Goal: Information Seeking & Learning: Learn about a topic

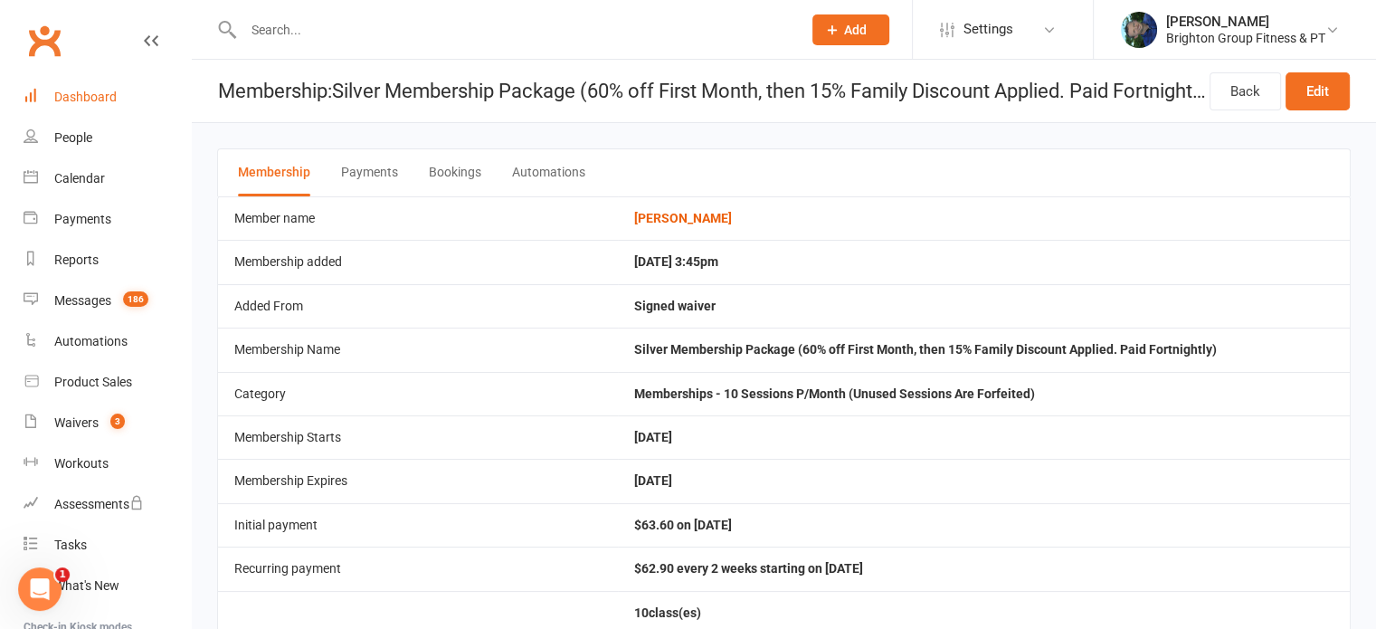
click at [86, 95] on div "Dashboard" at bounding box center [85, 97] width 62 height 14
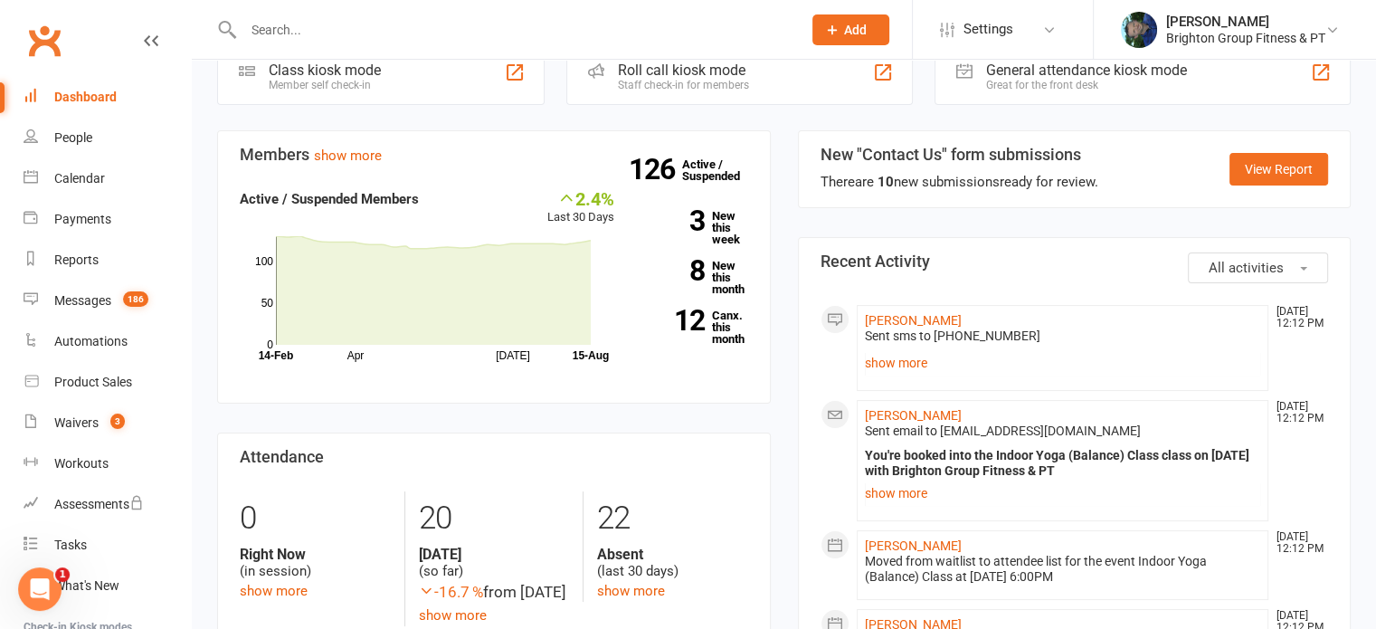
scroll to position [119, 0]
click at [907, 365] on link "show more" at bounding box center [1063, 361] width 396 height 25
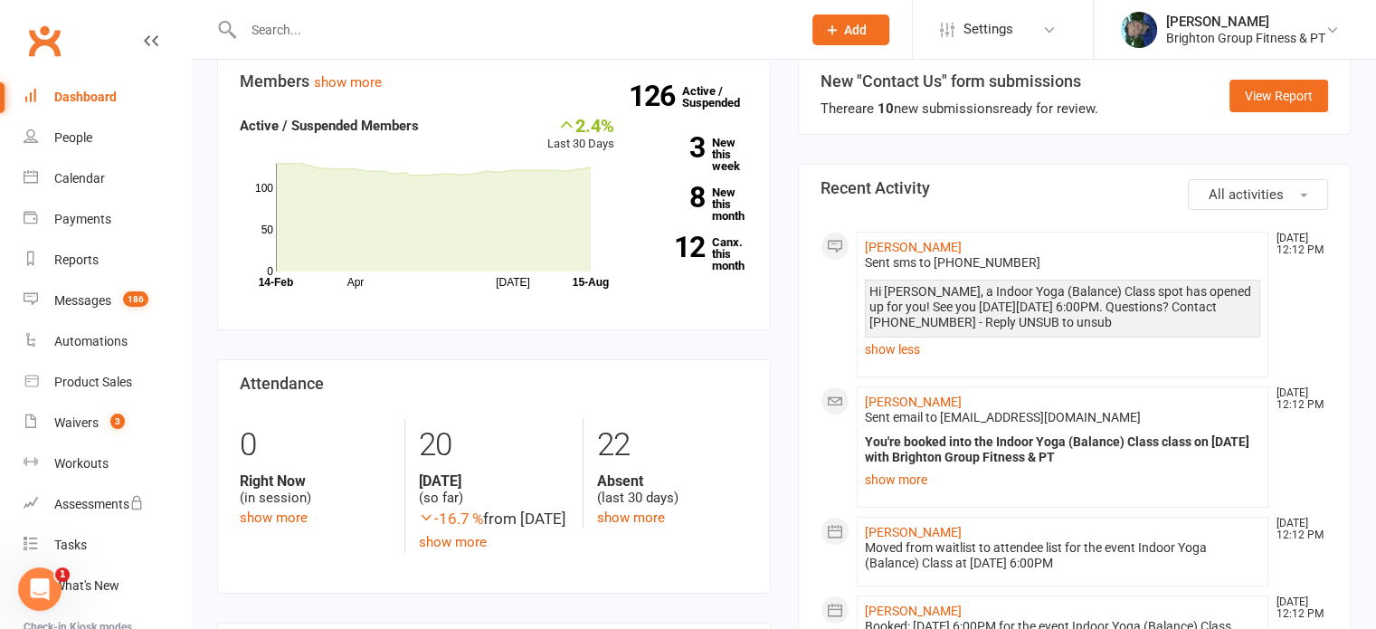
scroll to position [0, 0]
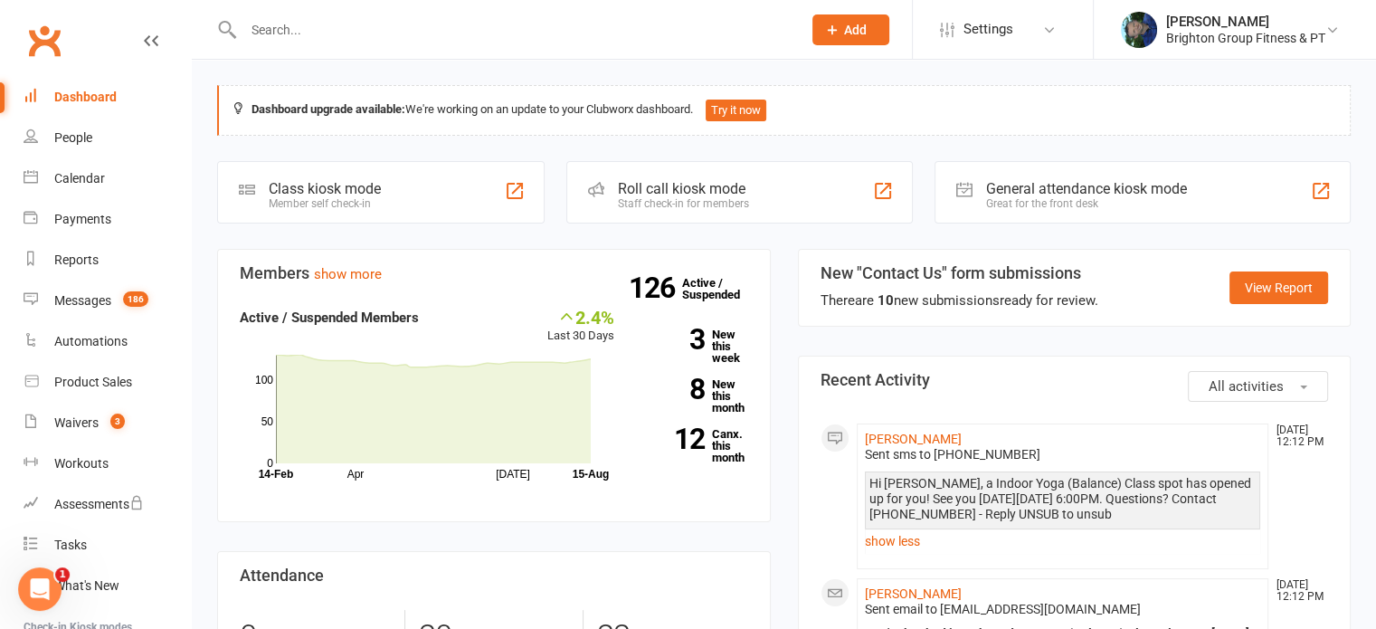
click at [270, 24] on input "text" at bounding box center [513, 29] width 551 height 25
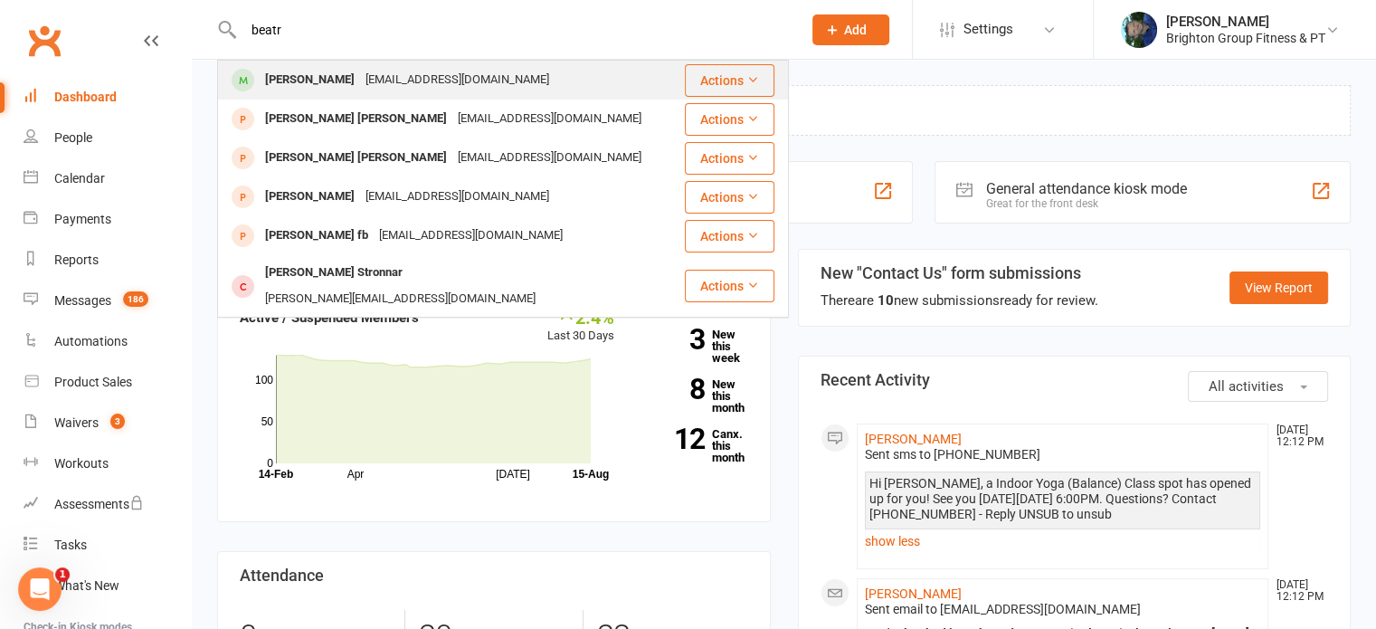
type input "beatr"
click at [289, 77] on div "[PERSON_NAME]" at bounding box center [310, 80] width 100 height 26
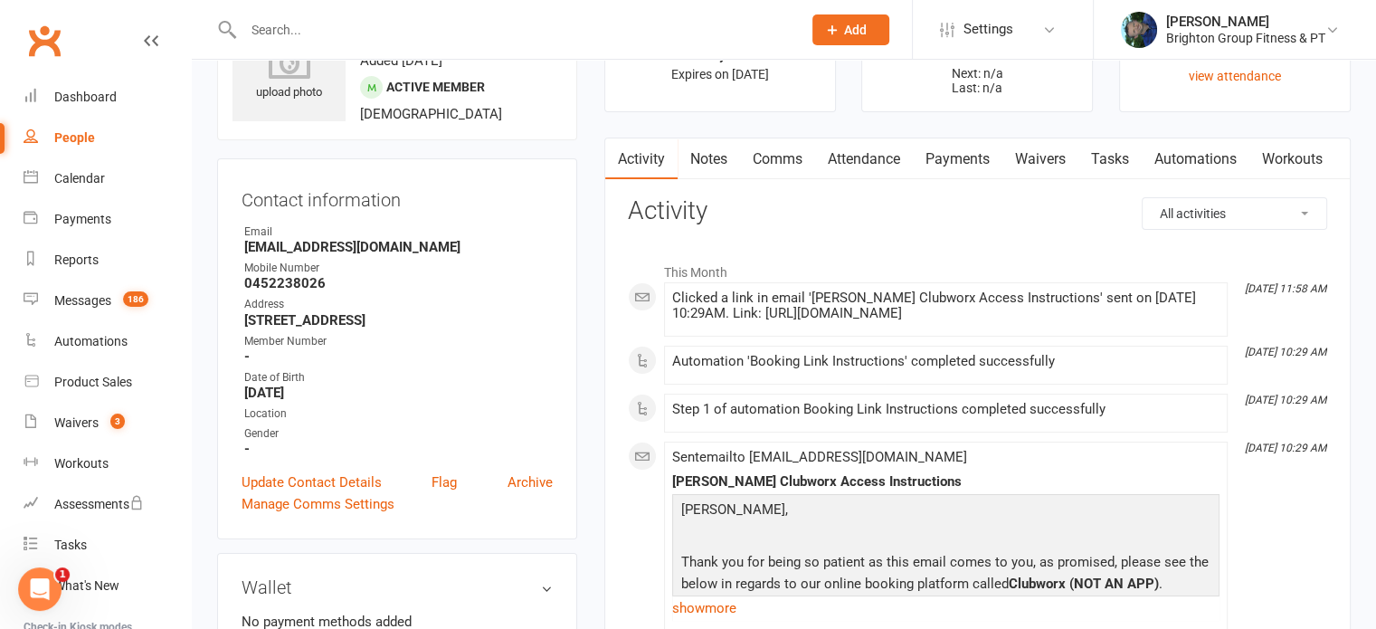
scroll to position [90, 0]
drag, startPoint x: 1056, startPoint y: 358, endPoint x: 726, endPoint y: 364, distance: 329.3
click at [726, 364] on div "Automation 'Booking Link Instructions' completed successfully" at bounding box center [945, 362] width 547 height 15
drag, startPoint x: 1048, startPoint y: 357, endPoint x: 658, endPoint y: 359, distance: 389.9
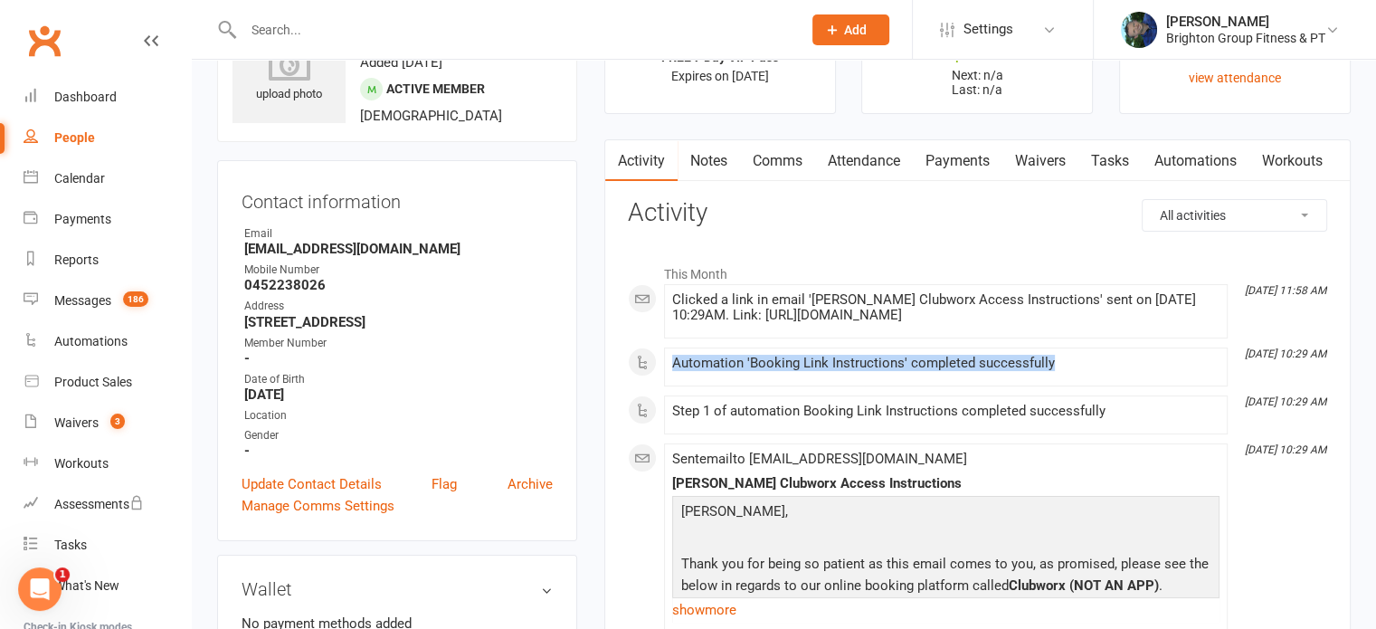
click at [673, 360] on div "Automation 'Booking Link Instructions' completed successfully" at bounding box center [945, 362] width 547 height 15
click at [1018, 359] on div "Automation 'Booking Link Instructions' completed successfully" at bounding box center [945, 362] width 547 height 15
drag, startPoint x: 1055, startPoint y: 361, endPoint x: 601, endPoint y: 374, distance: 454.3
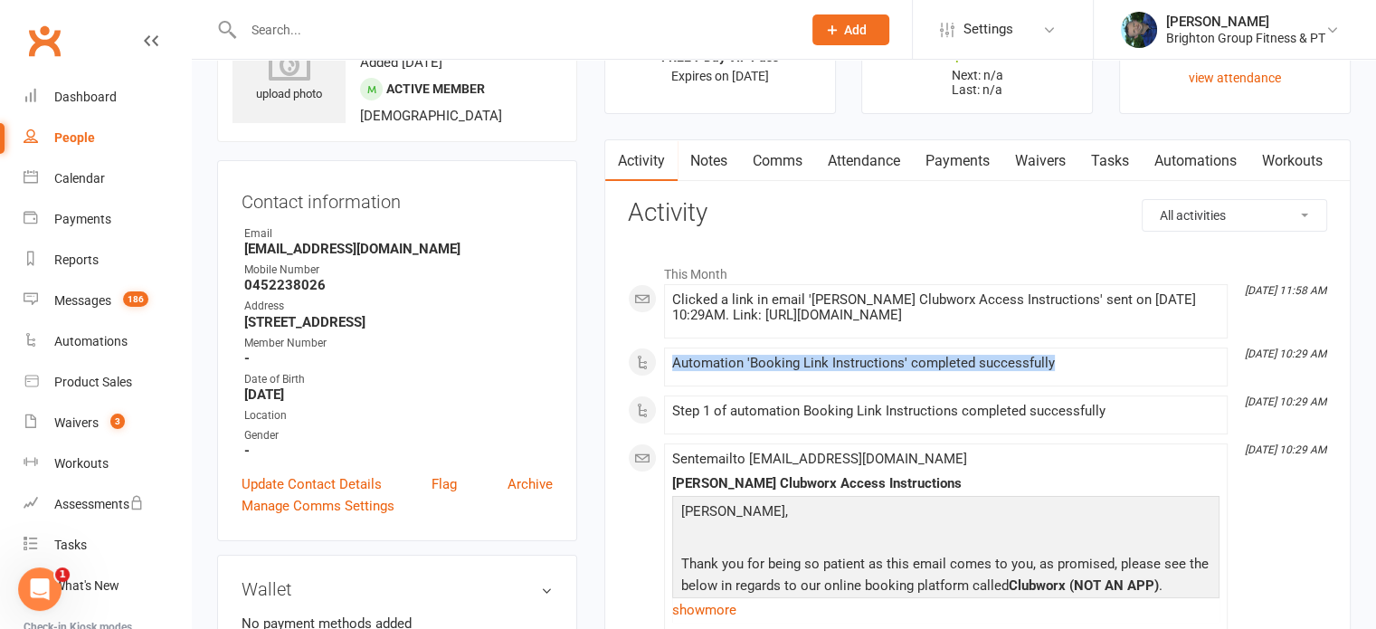
click at [695, 365] on div "Automation 'Booking Link Instructions' completed successfully" at bounding box center [945, 362] width 547 height 15
click at [56, 183] on div "Calendar" at bounding box center [79, 178] width 51 height 14
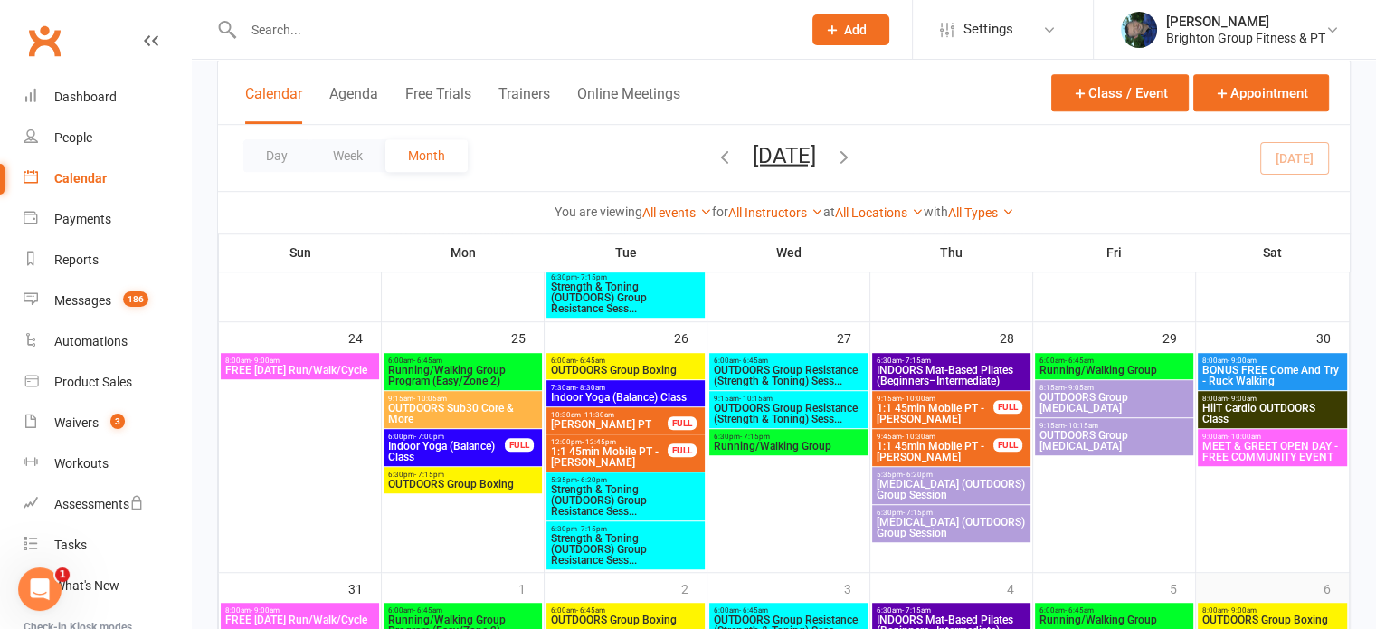
scroll to position [1104, 0]
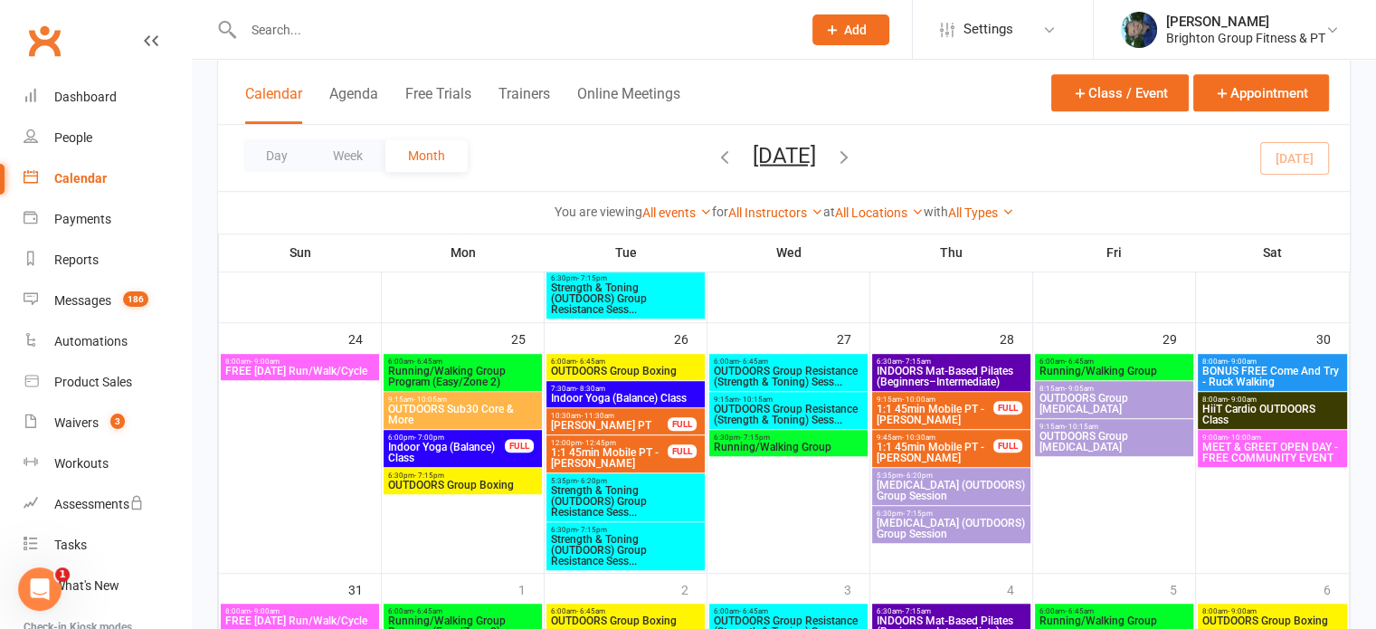
click at [1248, 445] on span "MEET & GREET OPEN DAY - FREE COMMUNITY EVENT" at bounding box center [1272, 452] width 143 height 22
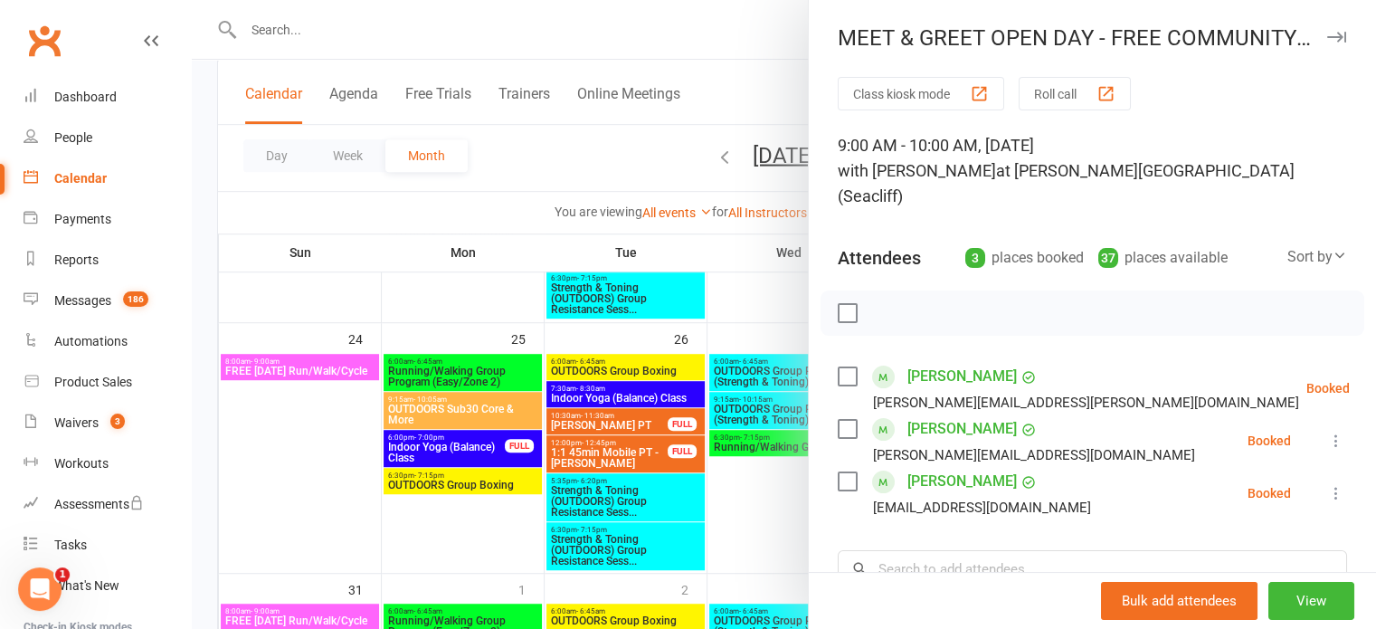
click at [754, 512] on div at bounding box center [784, 314] width 1184 height 629
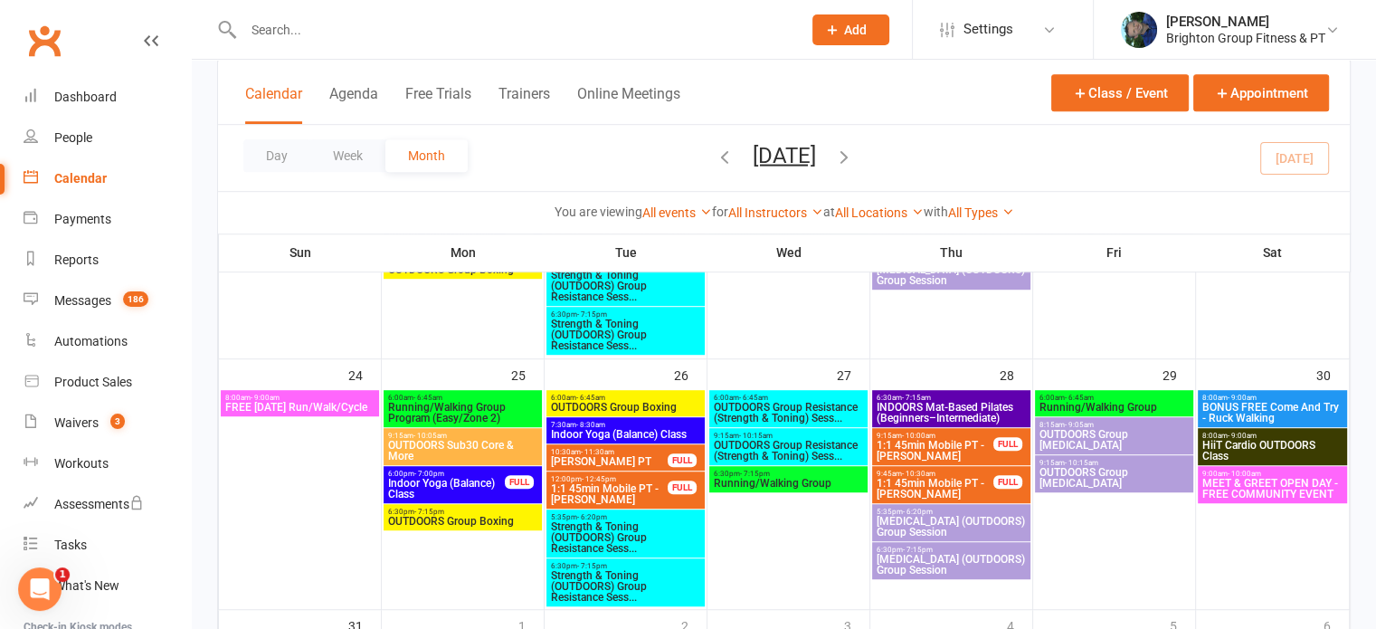
scroll to position [1066, 0]
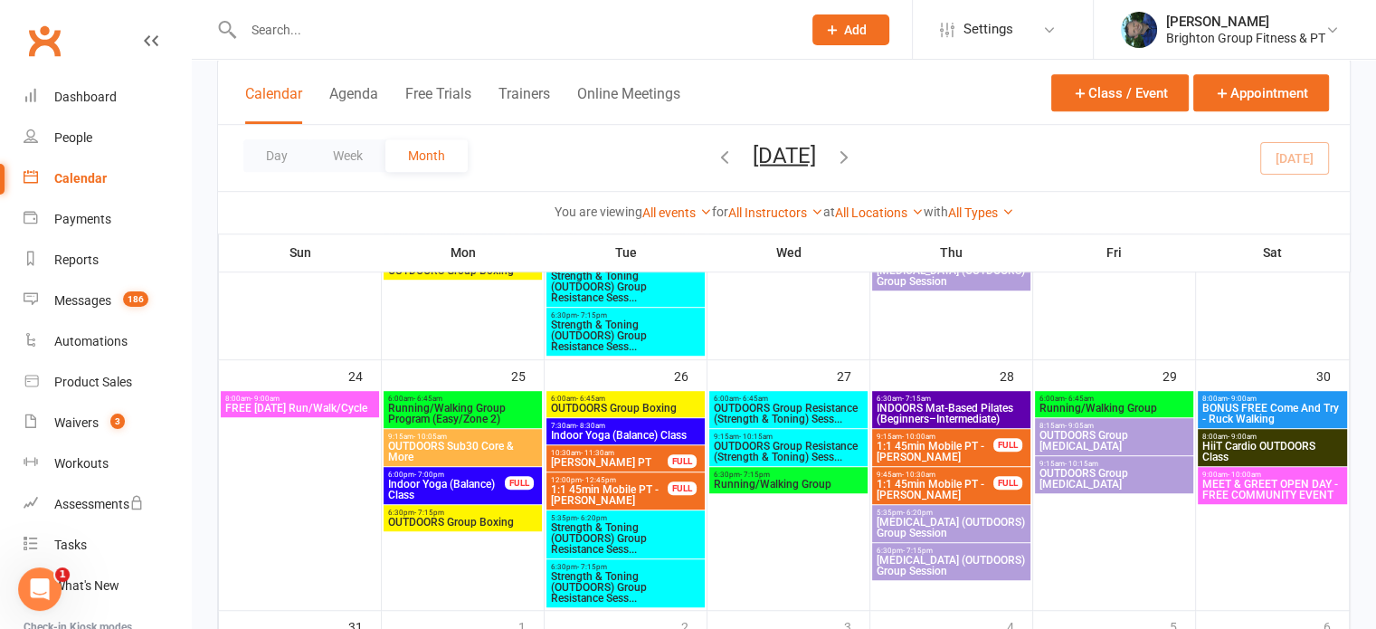
click at [1263, 409] on span "BONUS FREE Come And Try - Ruck Walking" at bounding box center [1272, 414] width 143 height 22
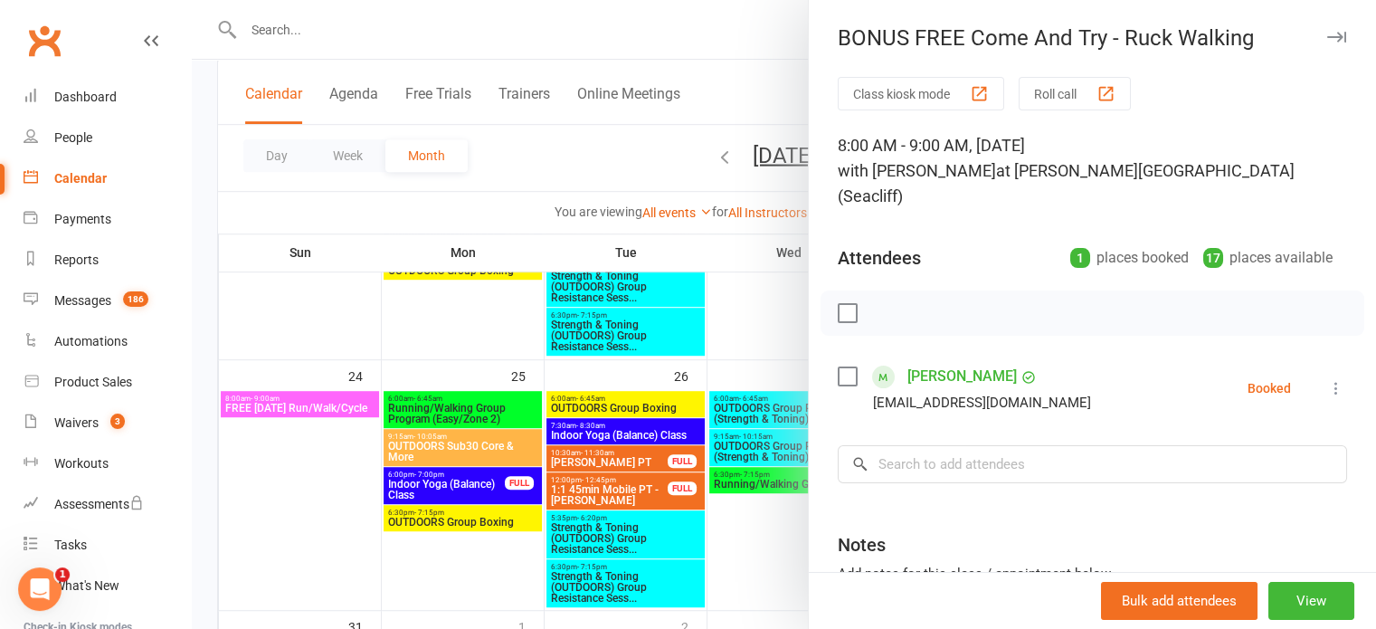
click at [736, 531] on div at bounding box center [784, 314] width 1184 height 629
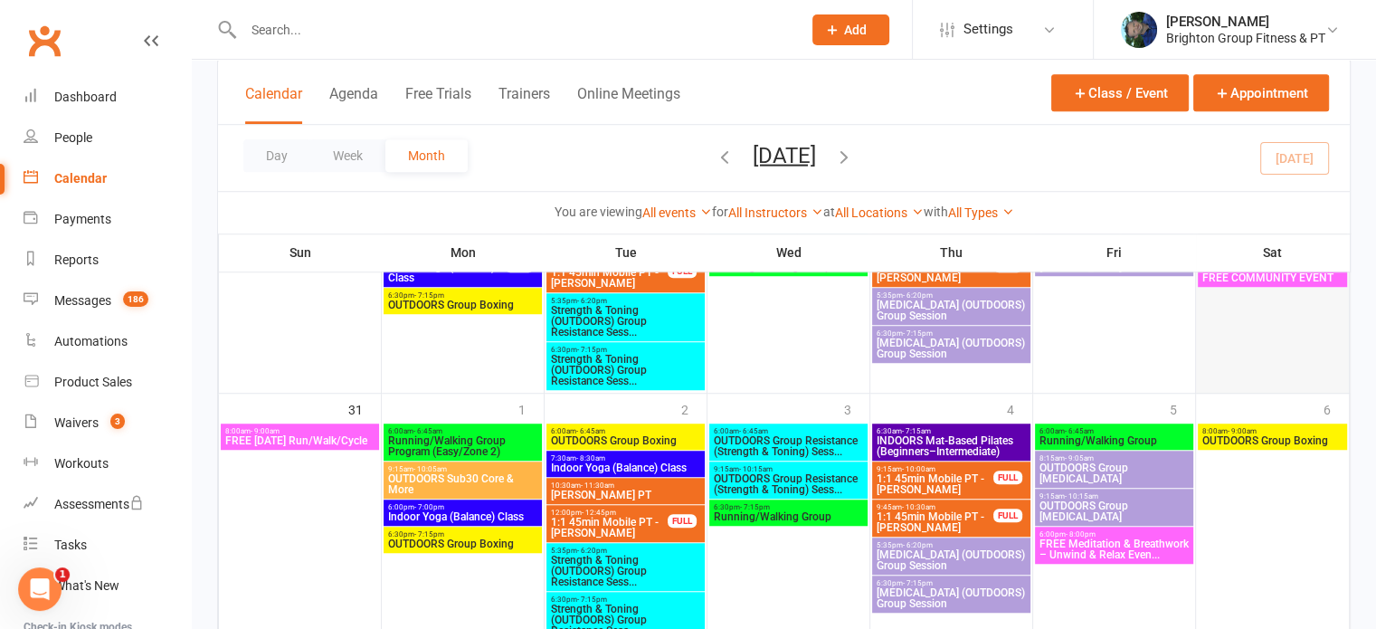
scroll to position [1287, 0]
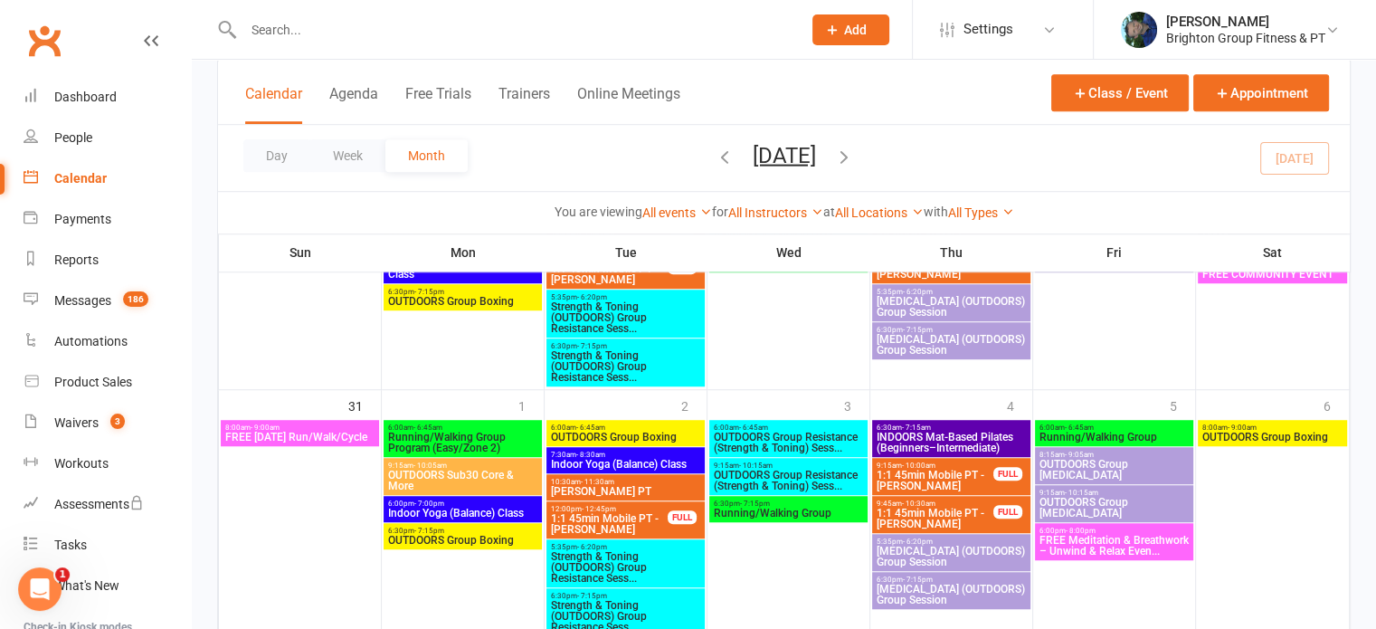
click at [1100, 537] on span "FREE Meditation & Breathwork – Unwind & Relax Even..." at bounding box center [1113, 546] width 151 height 22
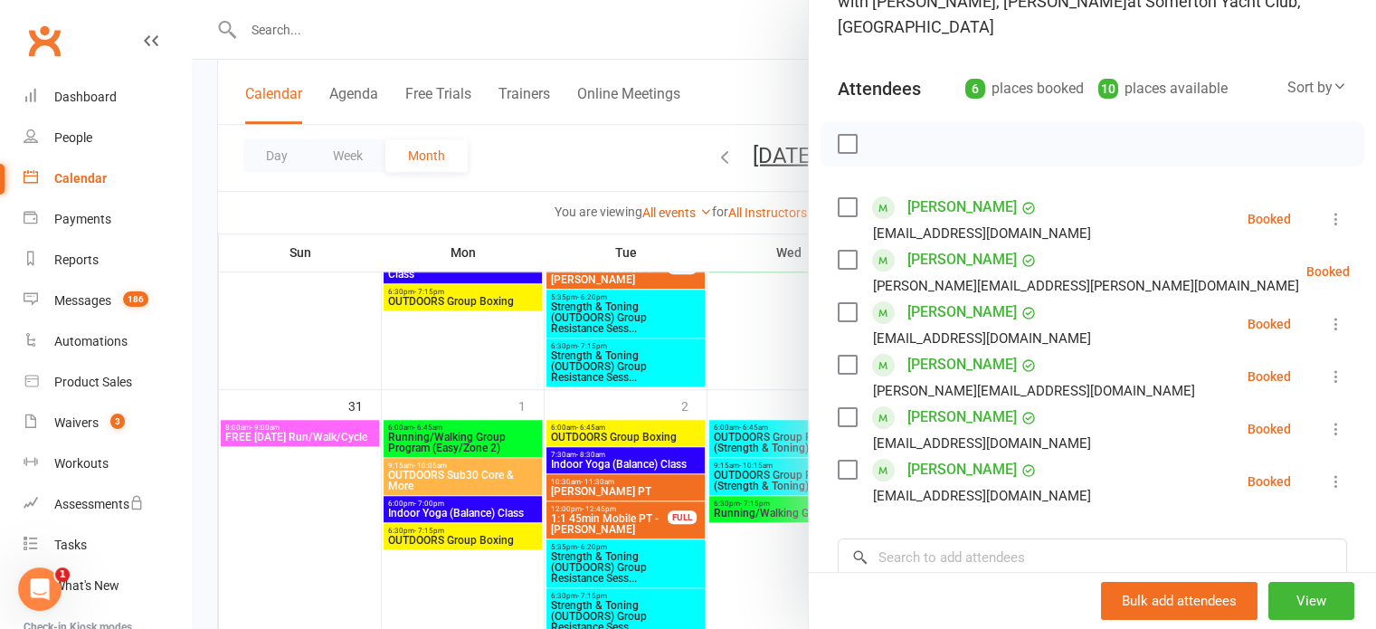
scroll to position [170, 0]
click at [1268, 605] on button "View" at bounding box center [1311, 601] width 86 height 38
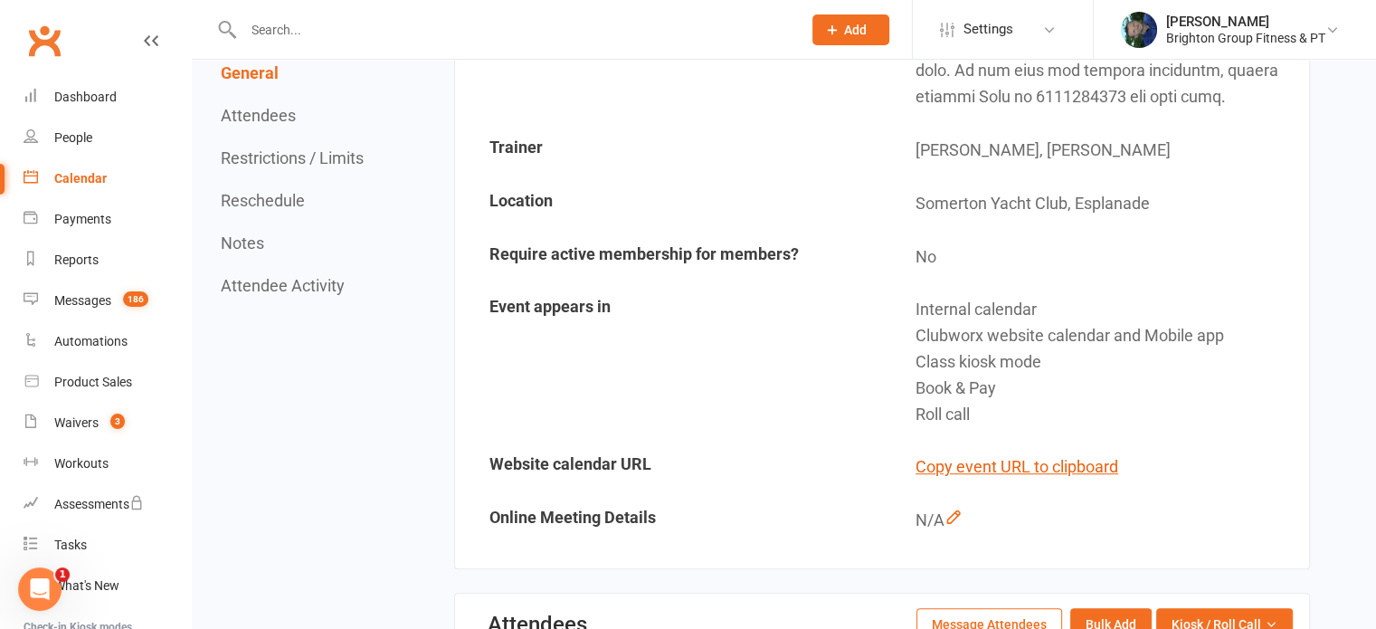
scroll to position [1102, 0]
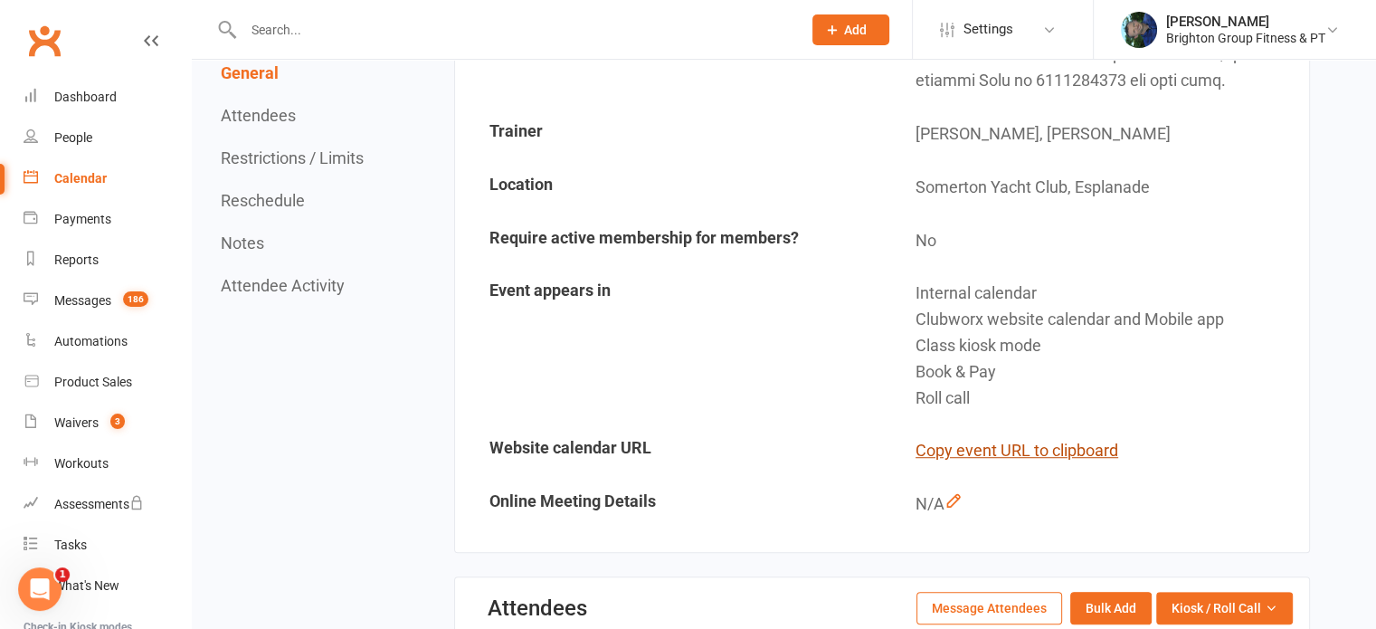
click at [990, 446] on button "Copy event URL to clipboard" at bounding box center [1016, 451] width 203 height 26
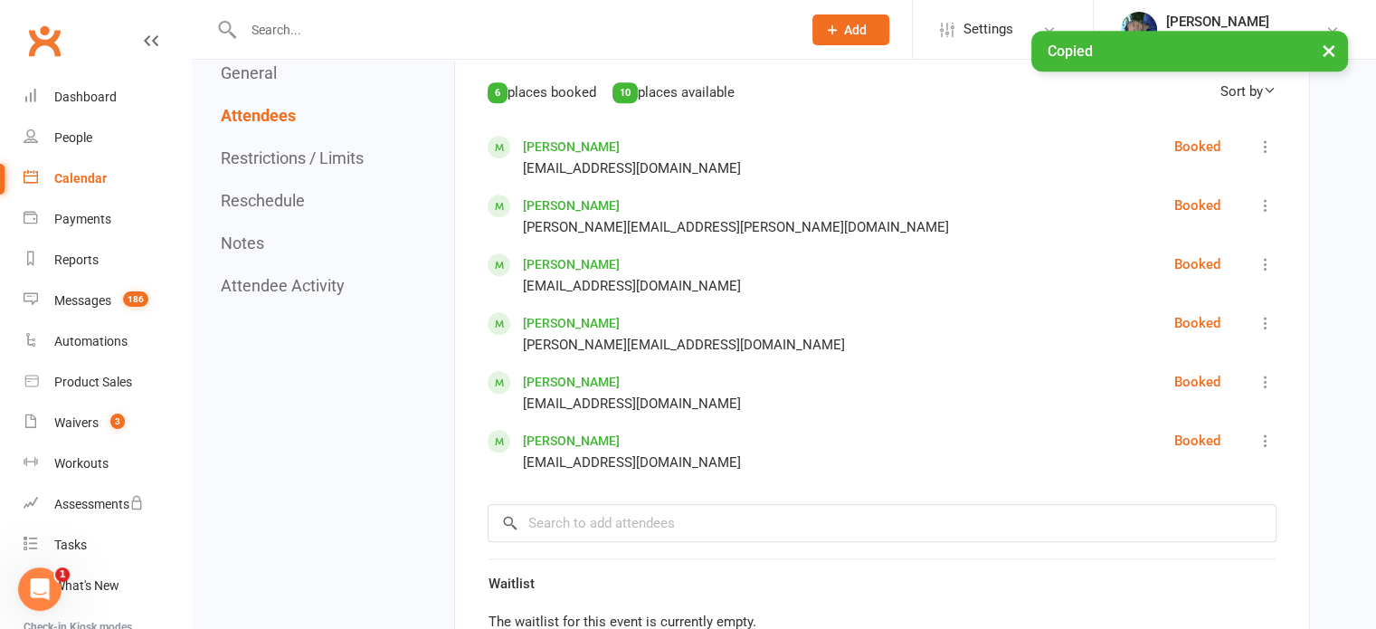
scroll to position [1685, 0]
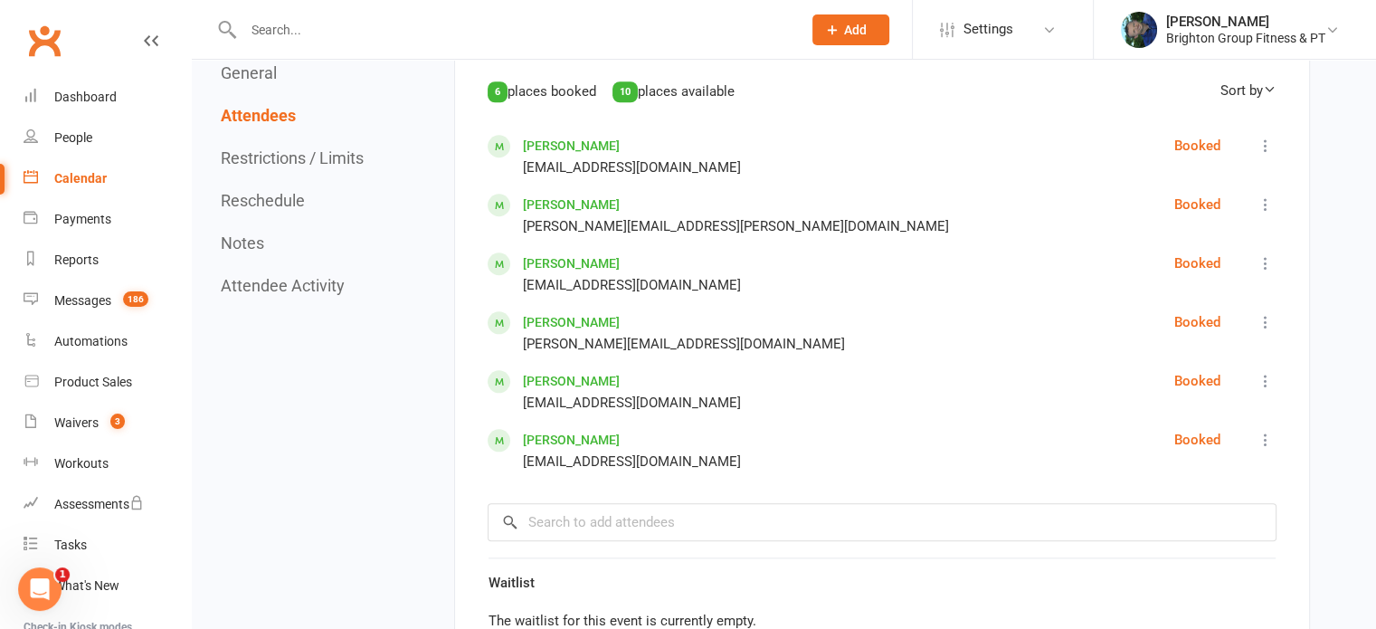
click at [287, 38] on input "text" at bounding box center [513, 29] width 551 height 25
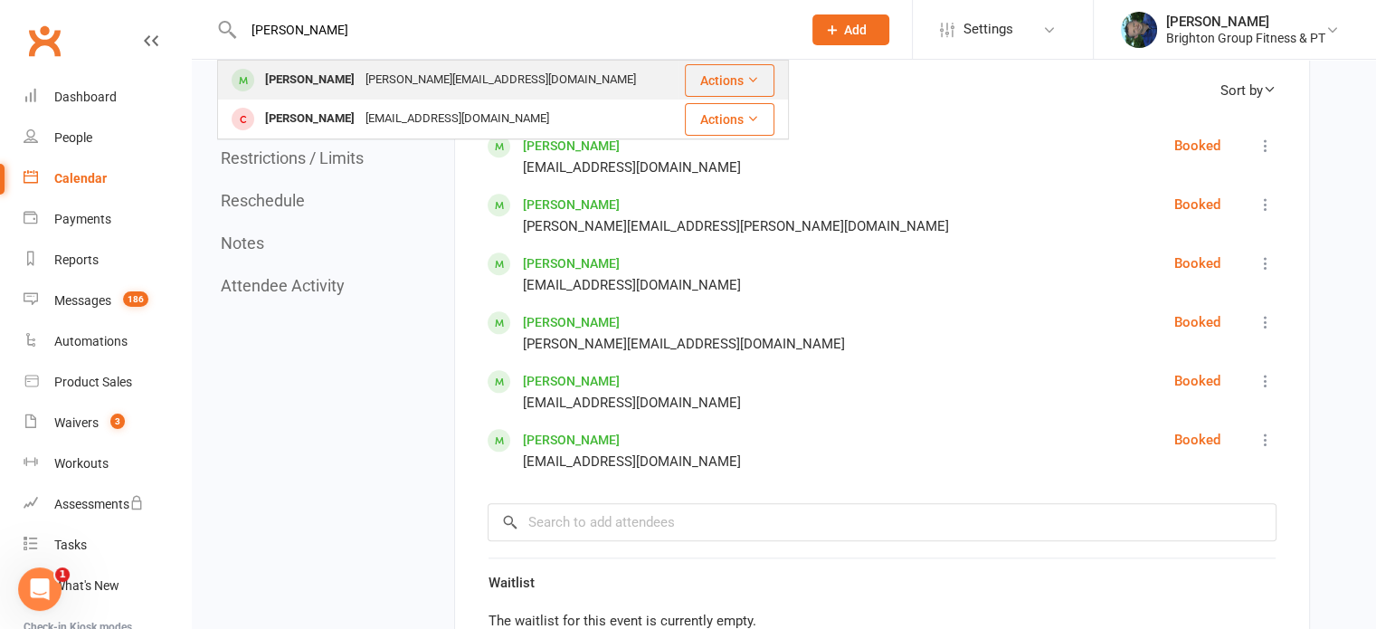
type input "[PERSON_NAME]"
click at [297, 79] on div "[PERSON_NAME]" at bounding box center [310, 80] width 100 height 26
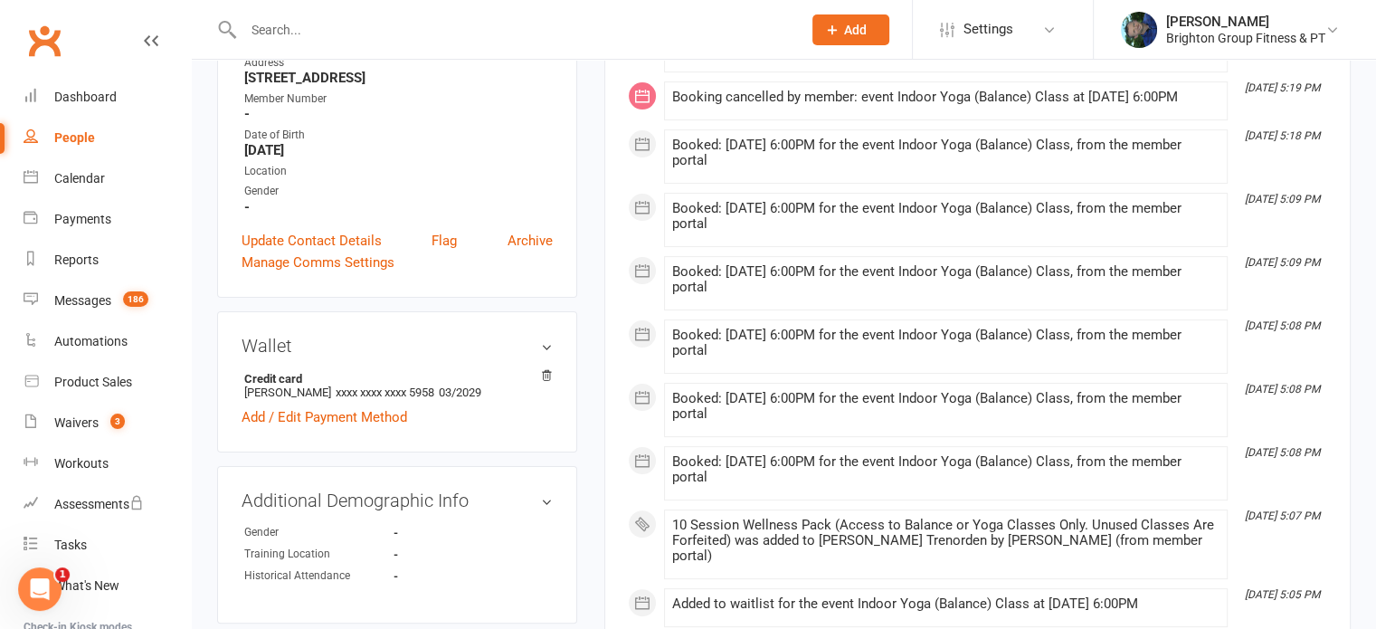
scroll to position [47, 0]
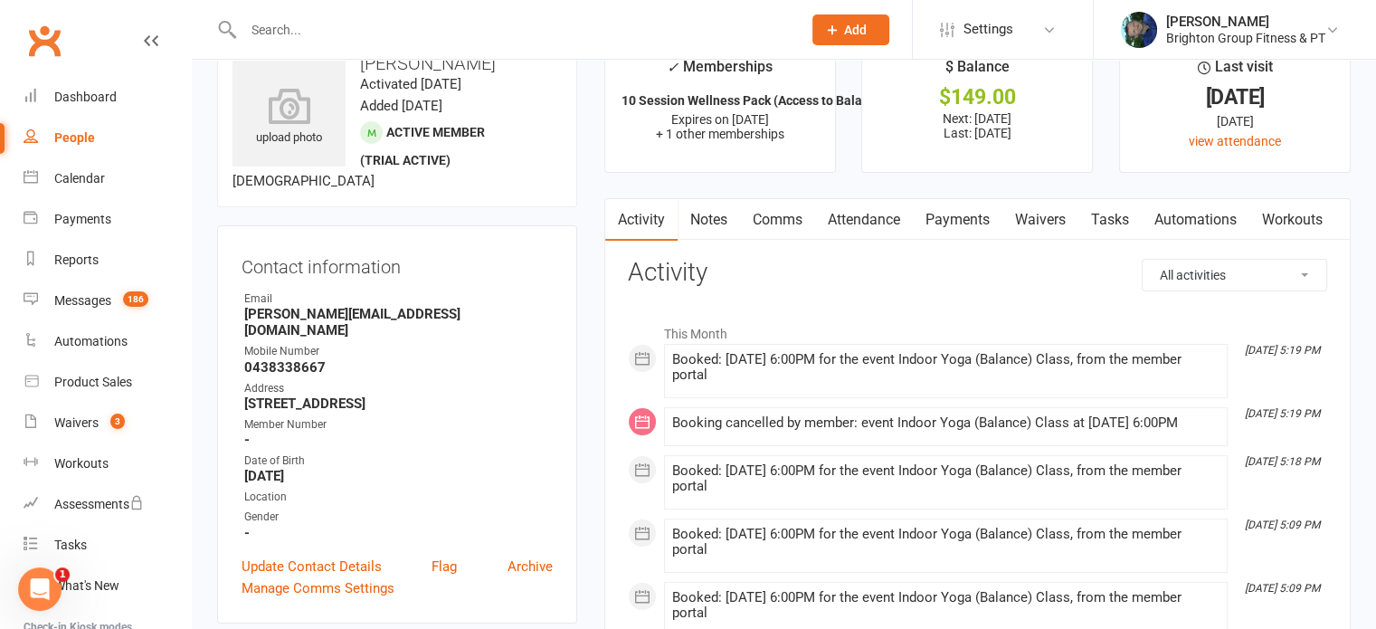
click at [866, 220] on link "Attendance" at bounding box center [864, 220] width 98 height 42
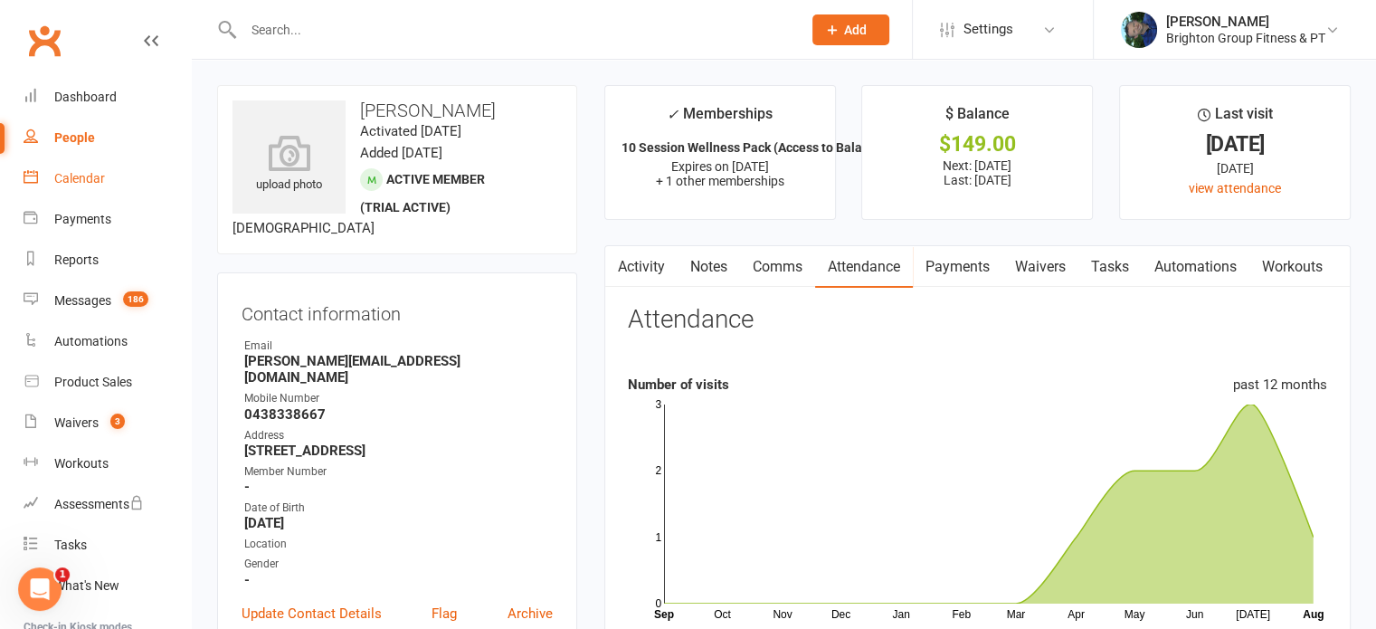
click at [77, 175] on div "Calendar" at bounding box center [79, 178] width 51 height 14
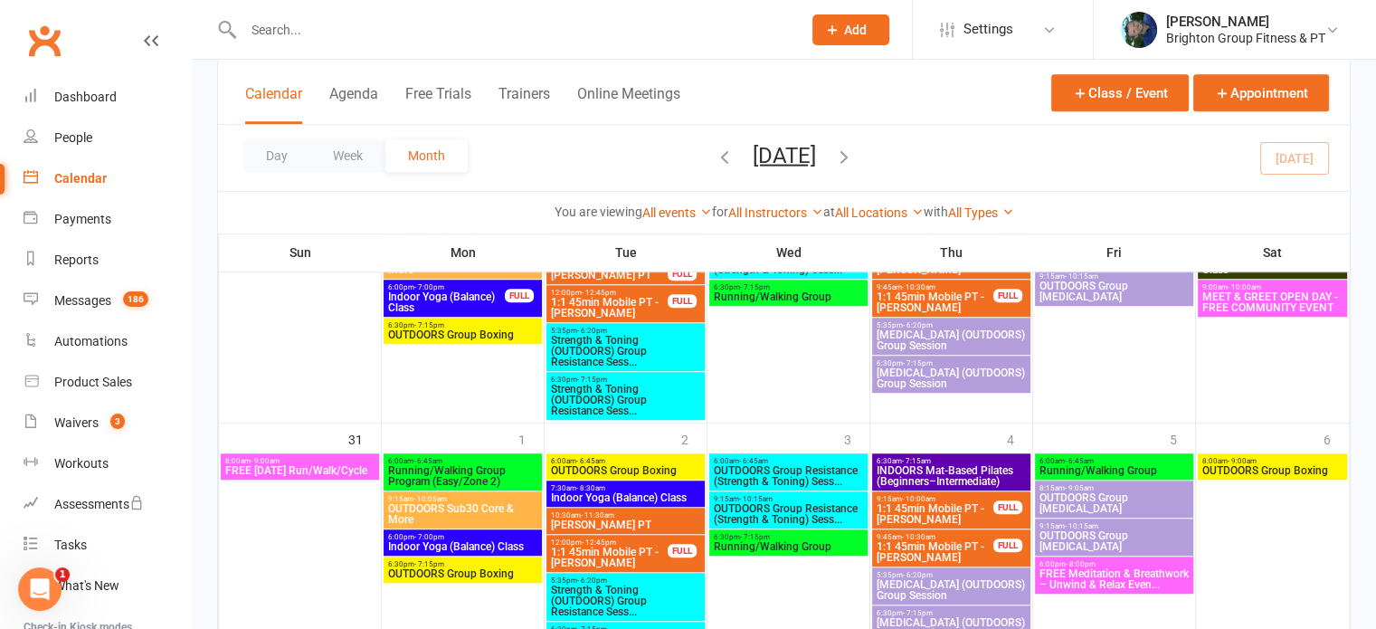
scroll to position [1255, 0]
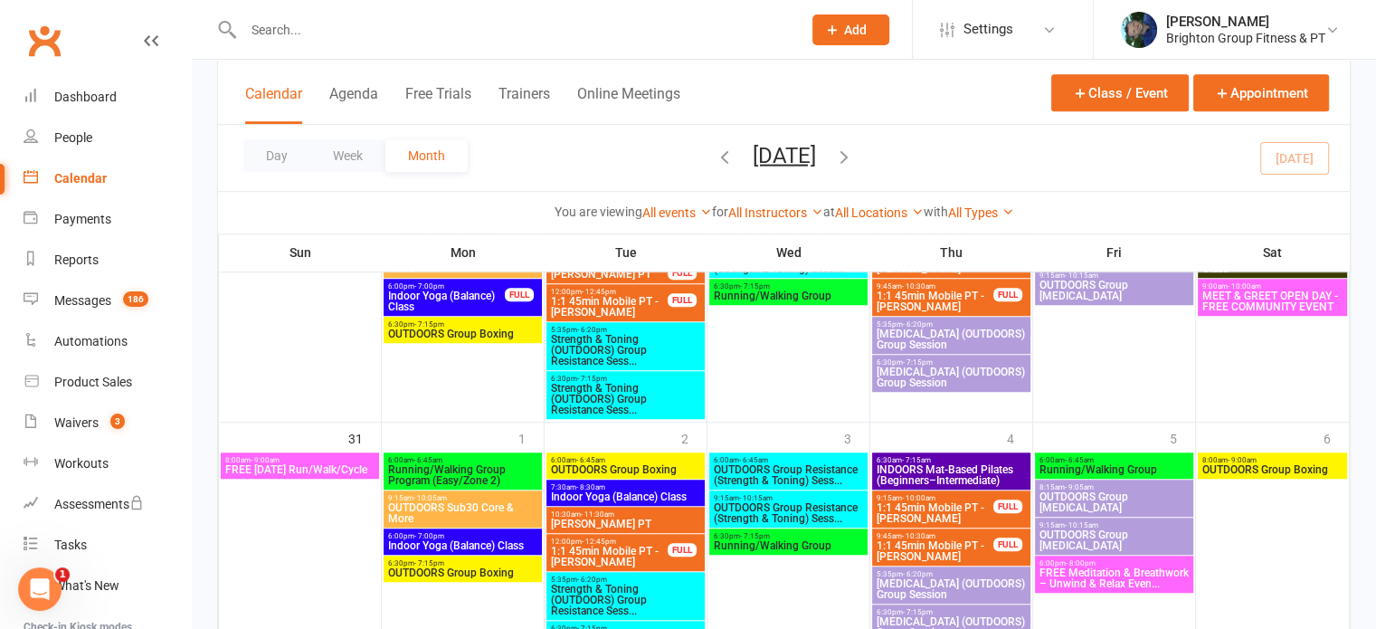
click at [1087, 570] on span "FREE Meditation & Breathwork – Unwind & Relax Even..." at bounding box center [1113, 578] width 151 height 22
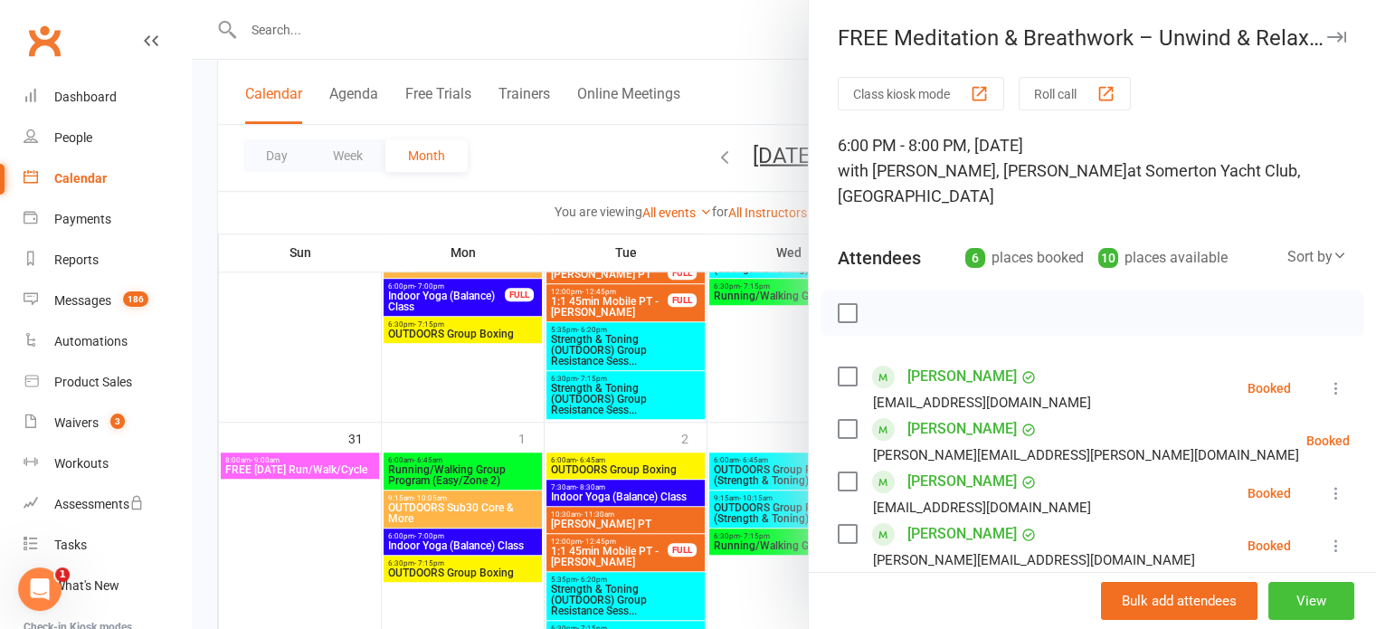
click at [1291, 598] on button "View" at bounding box center [1311, 601] width 86 height 38
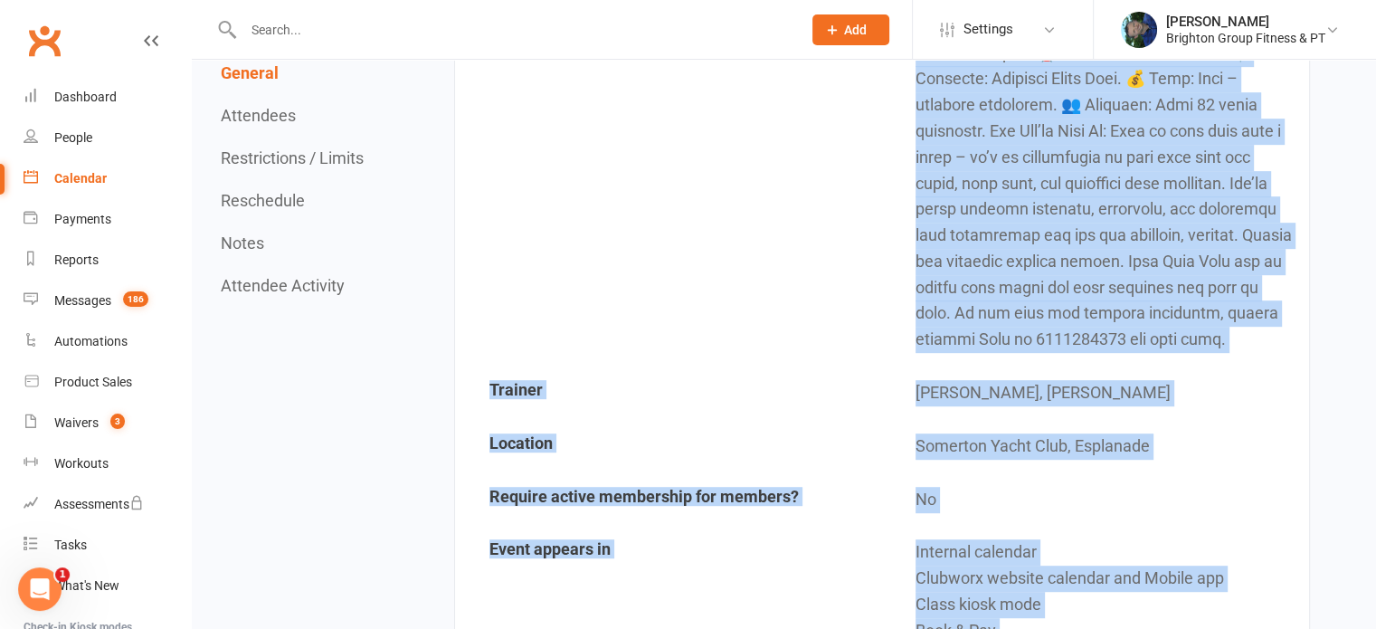
scroll to position [894, 0]
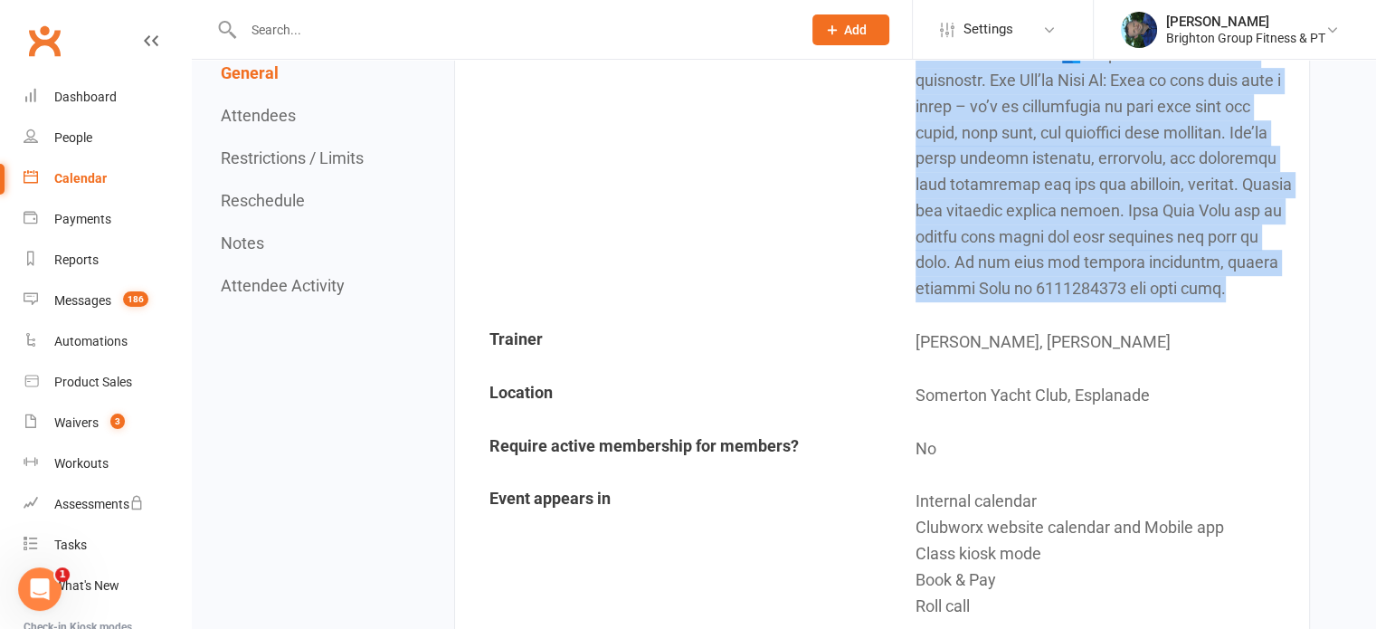
drag, startPoint x: 1145, startPoint y: 396, endPoint x: 1265, endPoint y: 289, distance: 160.8
copy td "Lo ips’do sita consect ad elits, doei te inci utlab etdolo. Magn al eni ad mini…"
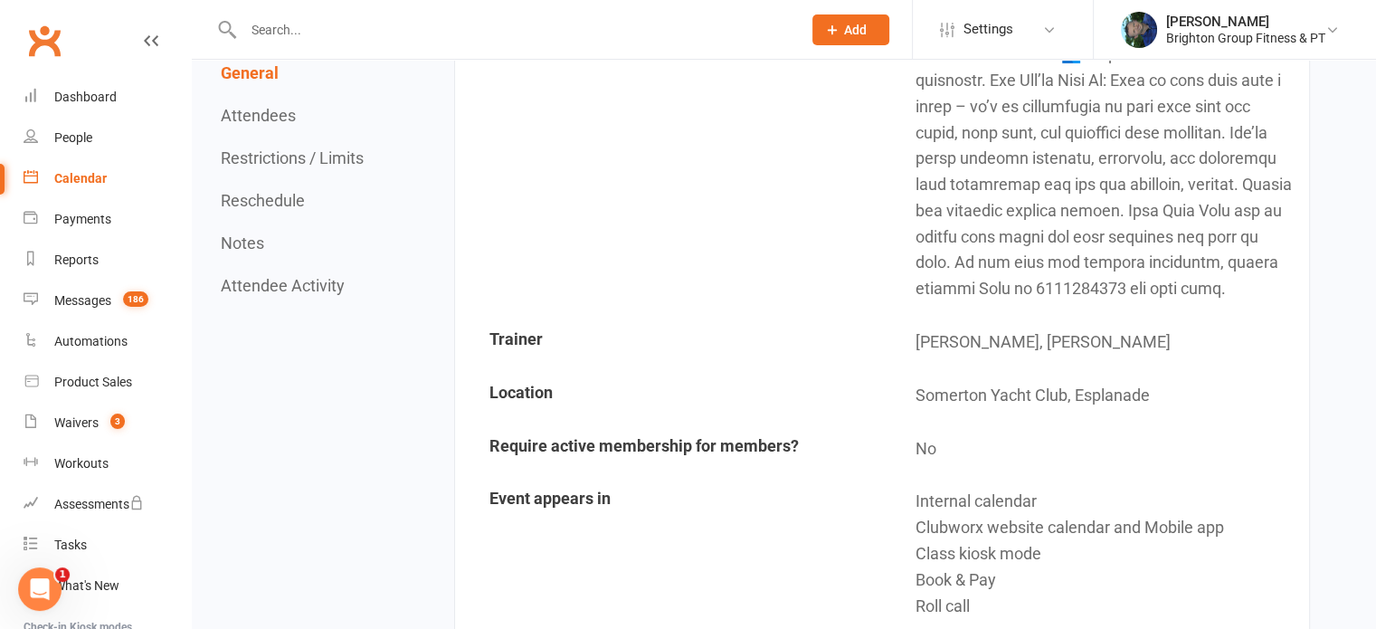
click at [280, 29] on input "text" at bounding box center [513, 29] width 551 height 25
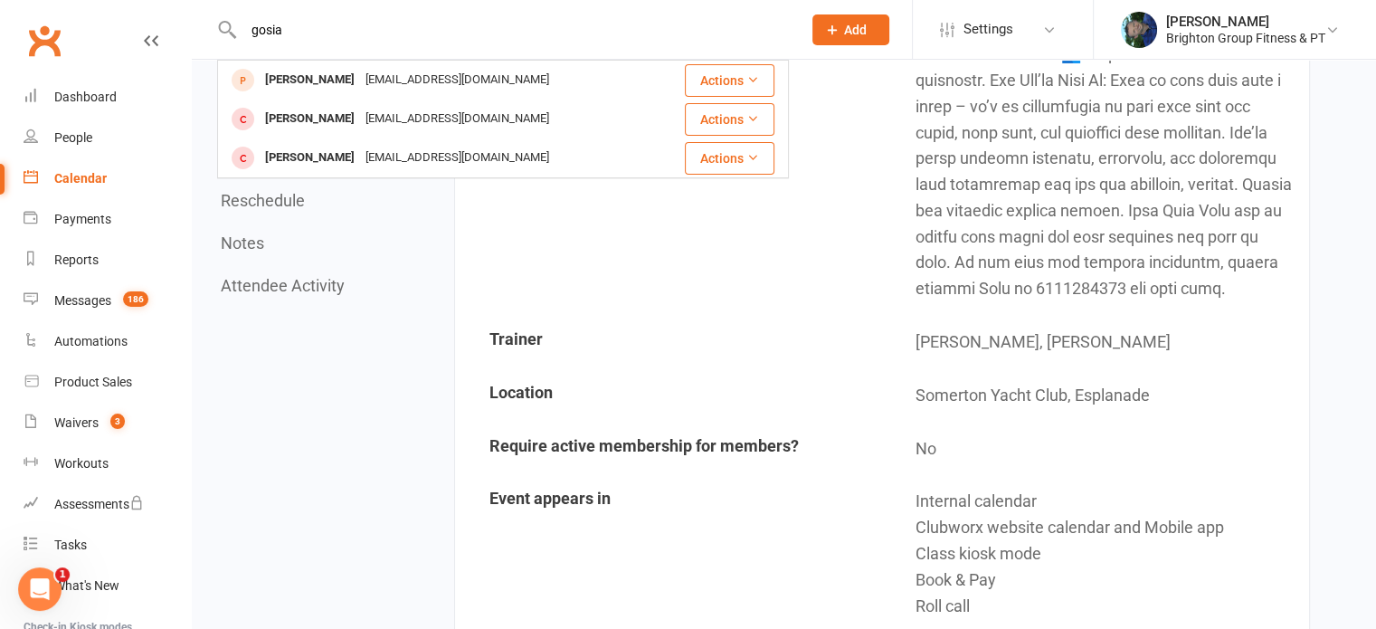
type input "gosia"
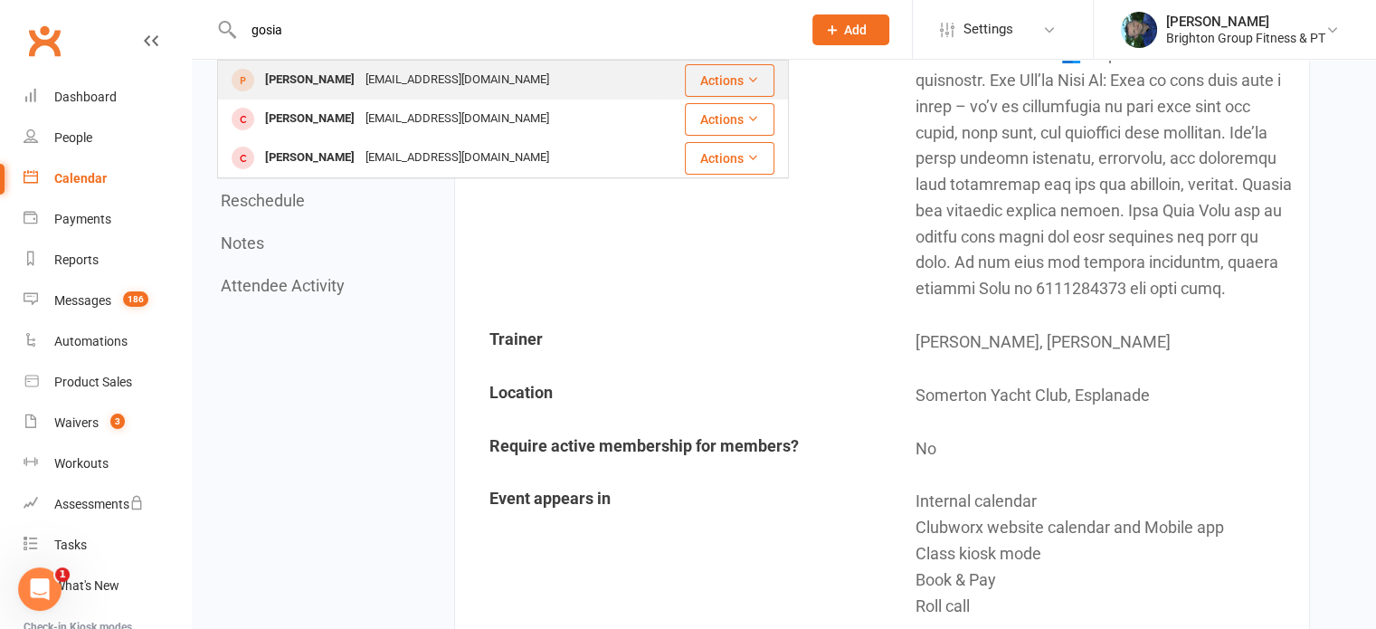
click at [288, 79] on div "[PERSON_NAME]" at bounding box center [310, 80] width 100 height 26
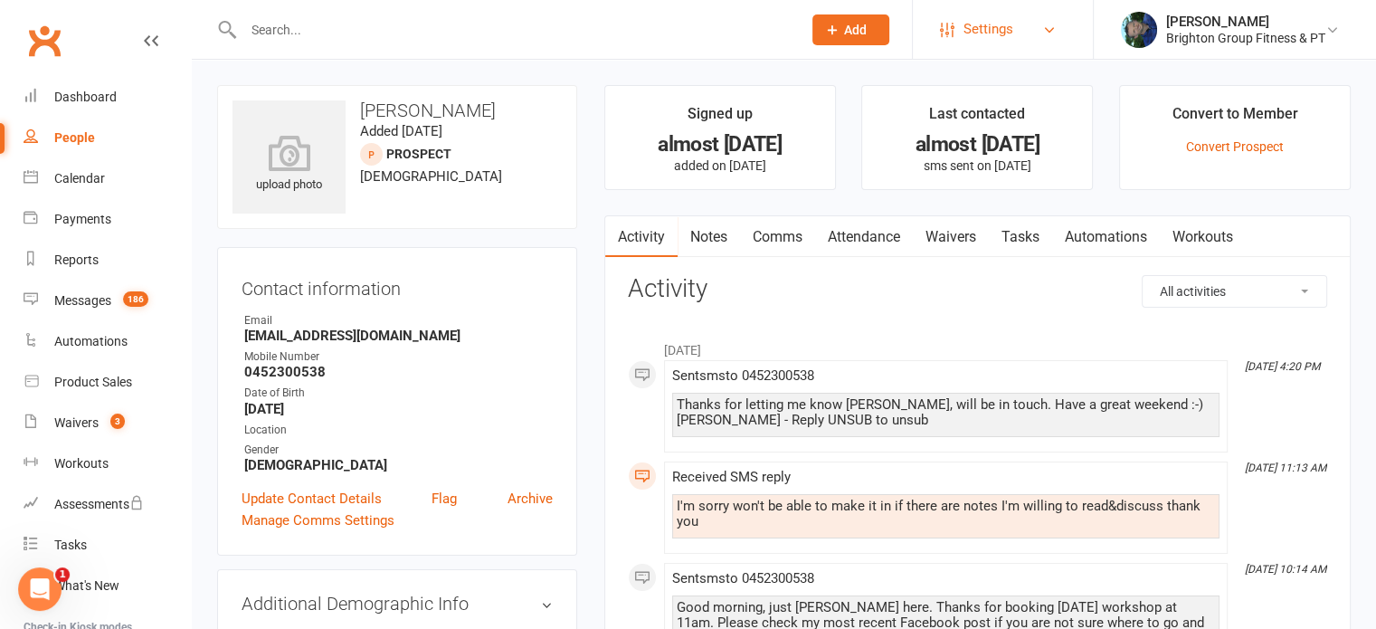
click at [992, 23] on span "Settings" at bounding box center [988, 29] width 50 height 41
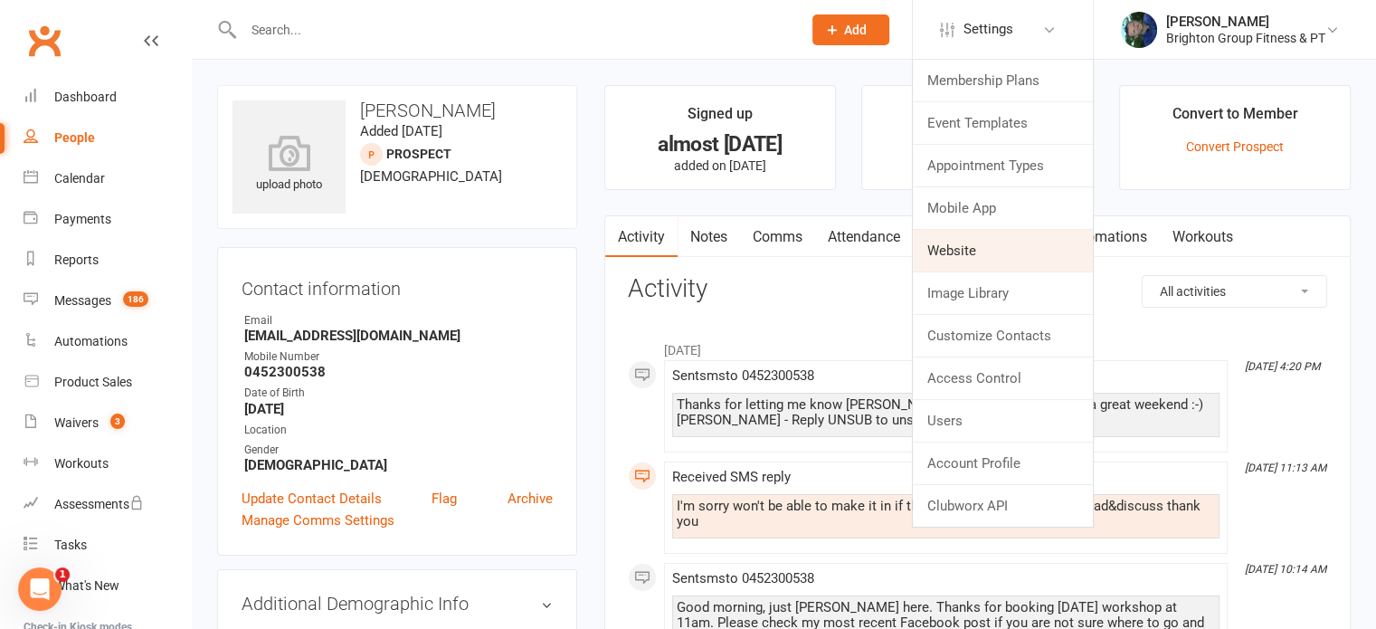
click at [954, 245] on link "Website" at bounding box center [1003, 251] width 180 height 42
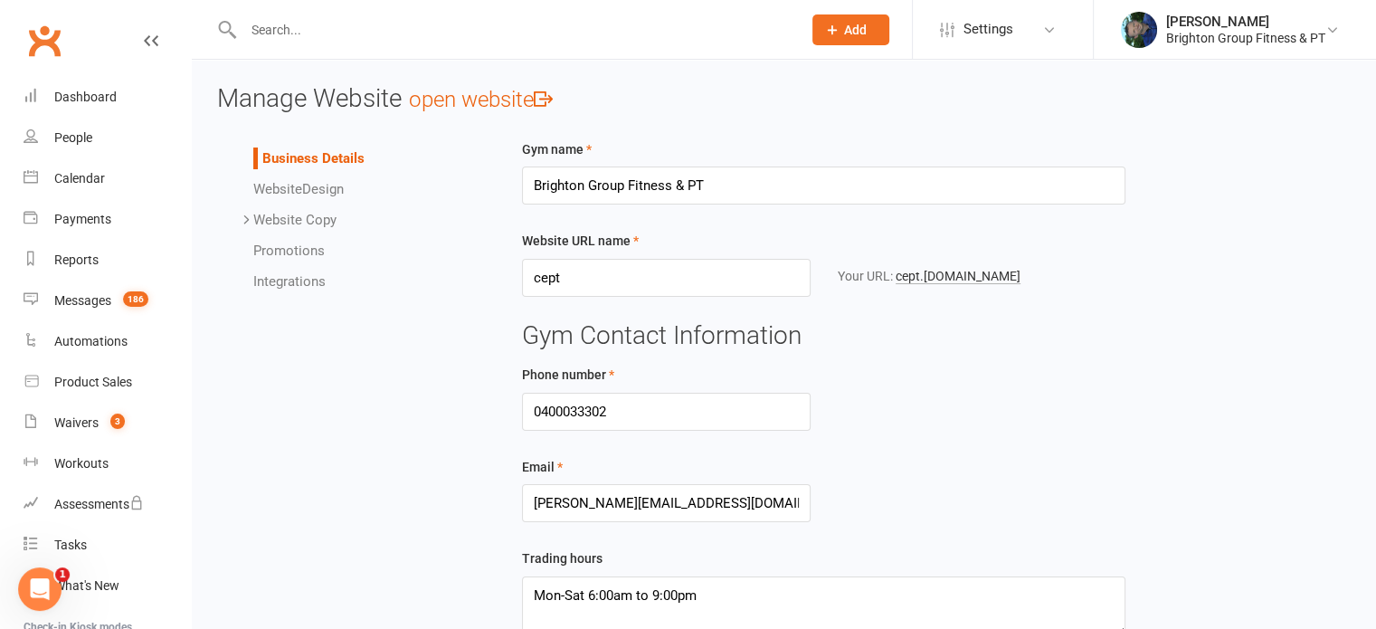
click at [468, 101] on link "open website" at bounding box center [481, 99] width 144 height 25
click at [90, 98] on div "Dashboard" at bounding box center [85, 97] width 62 height 14
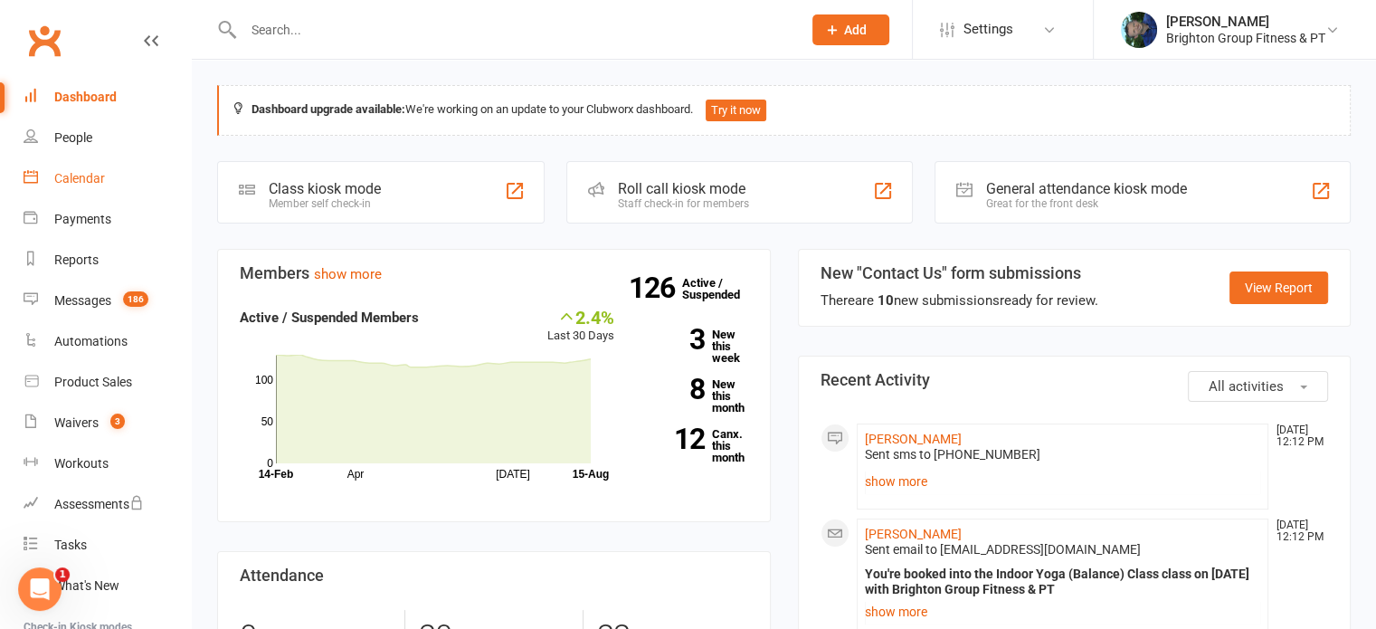
click at [67, 175] on div "Calendar" at bounding box center [79, 178] width 51 height 14
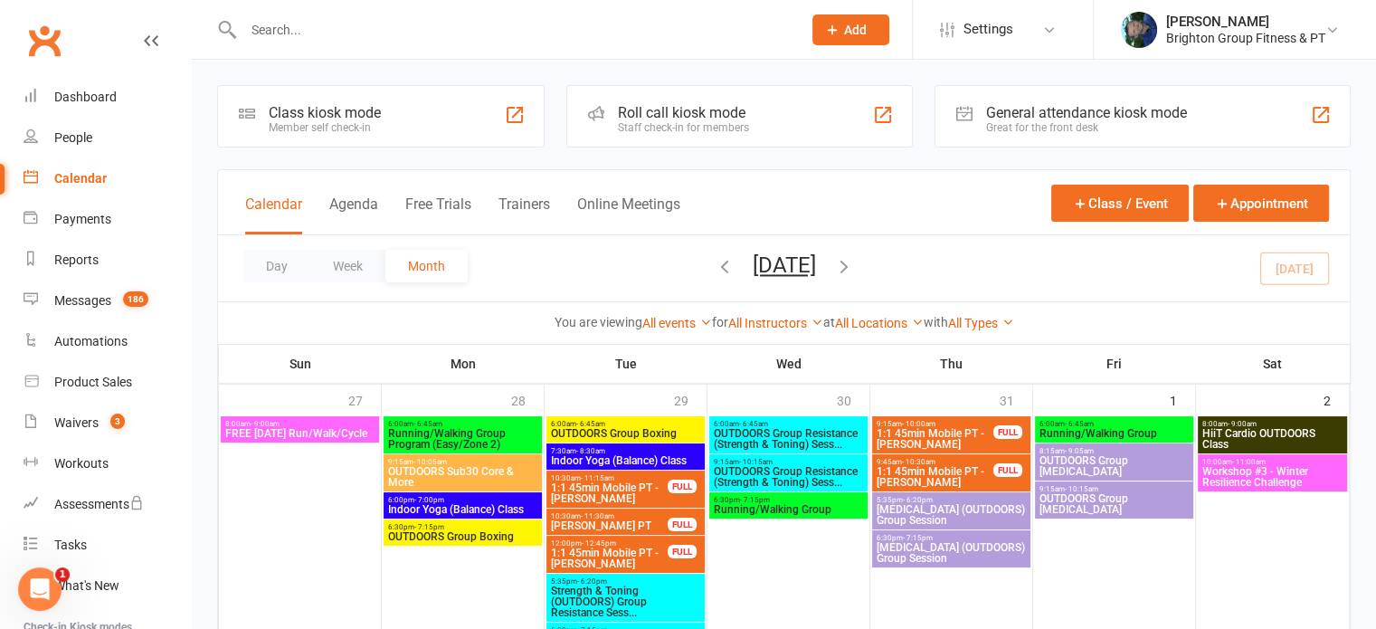
click at [271, 28] on input "text" at bounding box center [513, 29] width 551 height 25
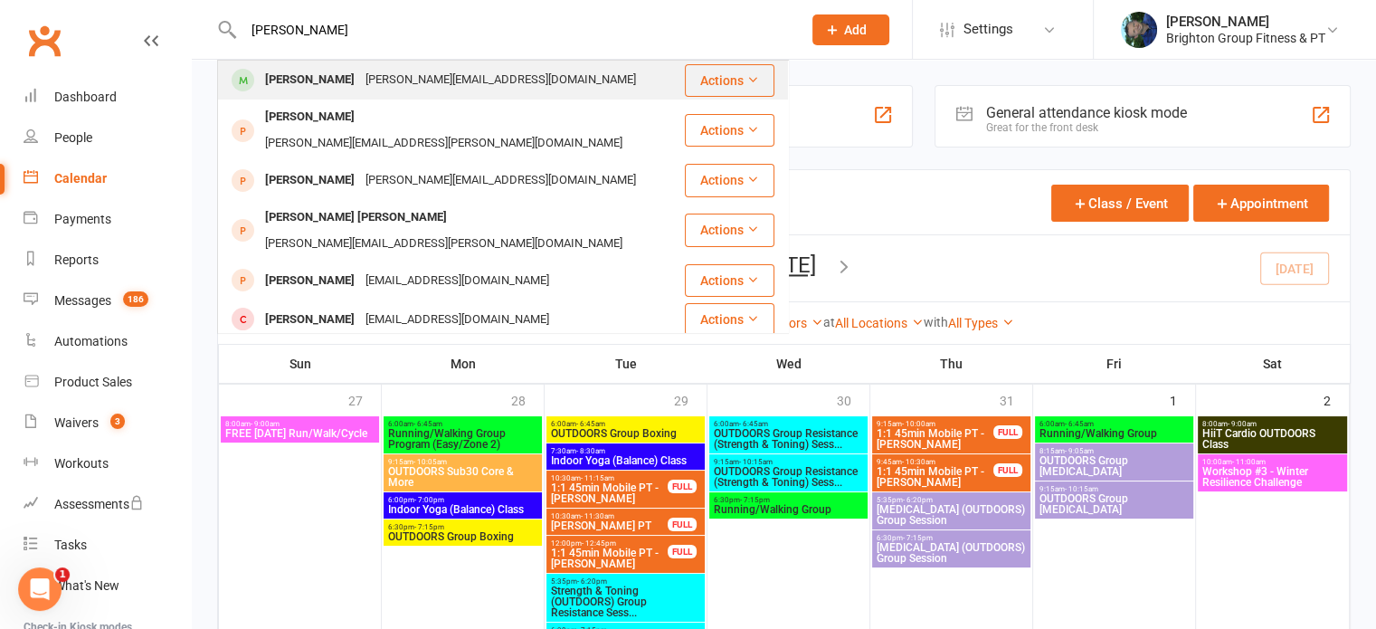
type input "[PERSON_NAME]"
click at [282, 78] on div "[PERSON_NAME]" at bounding box center [310, 80] width 100 height 26
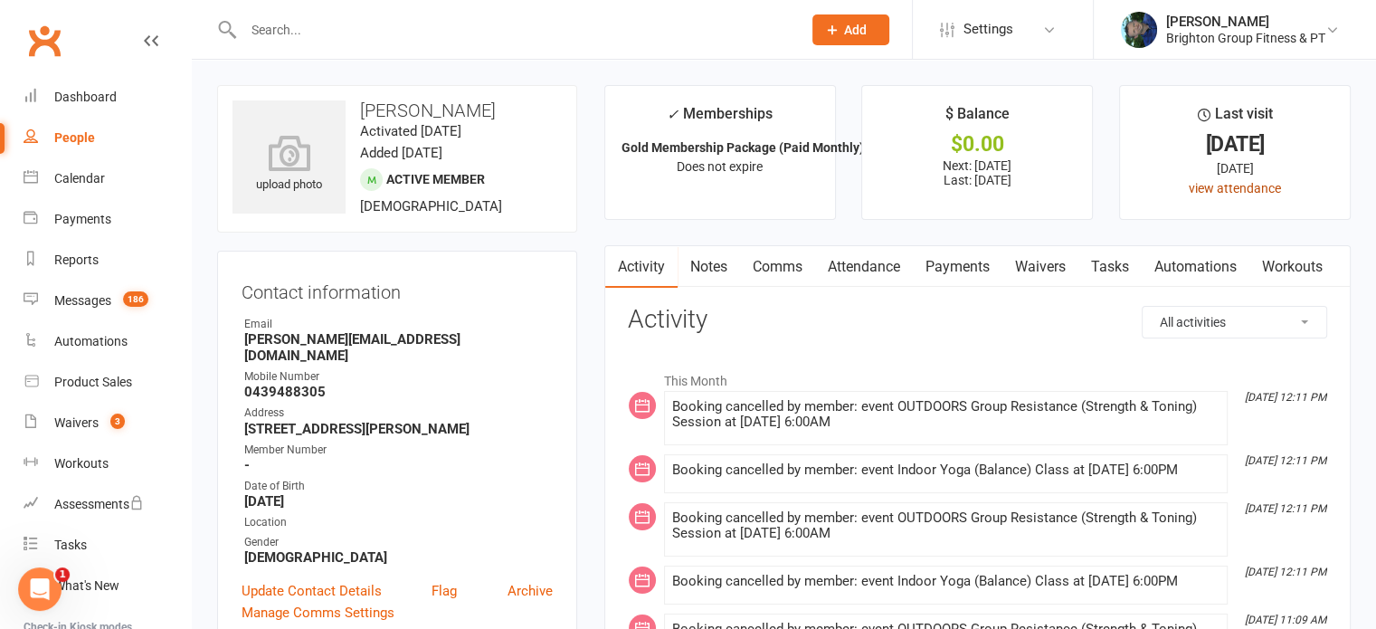
click at [1229, 185] on link "view attendance" at bounding box center [1235, 188] width 92 height 14
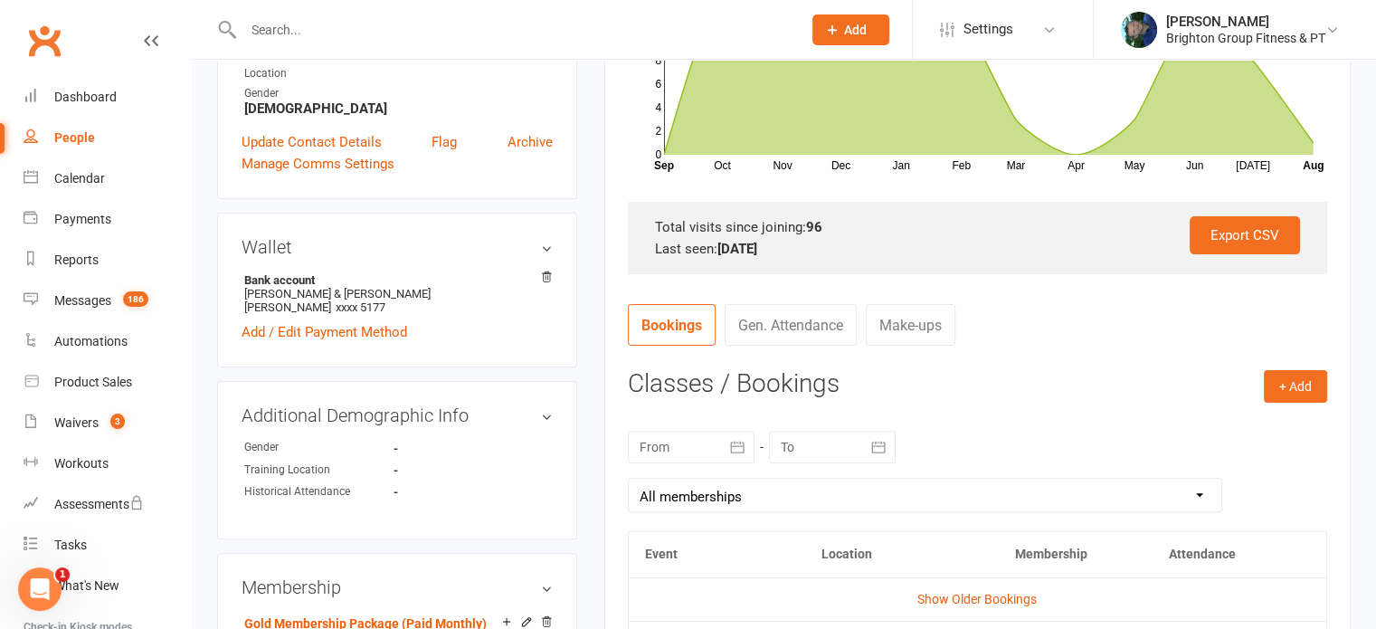
scroll to position [450, 0]
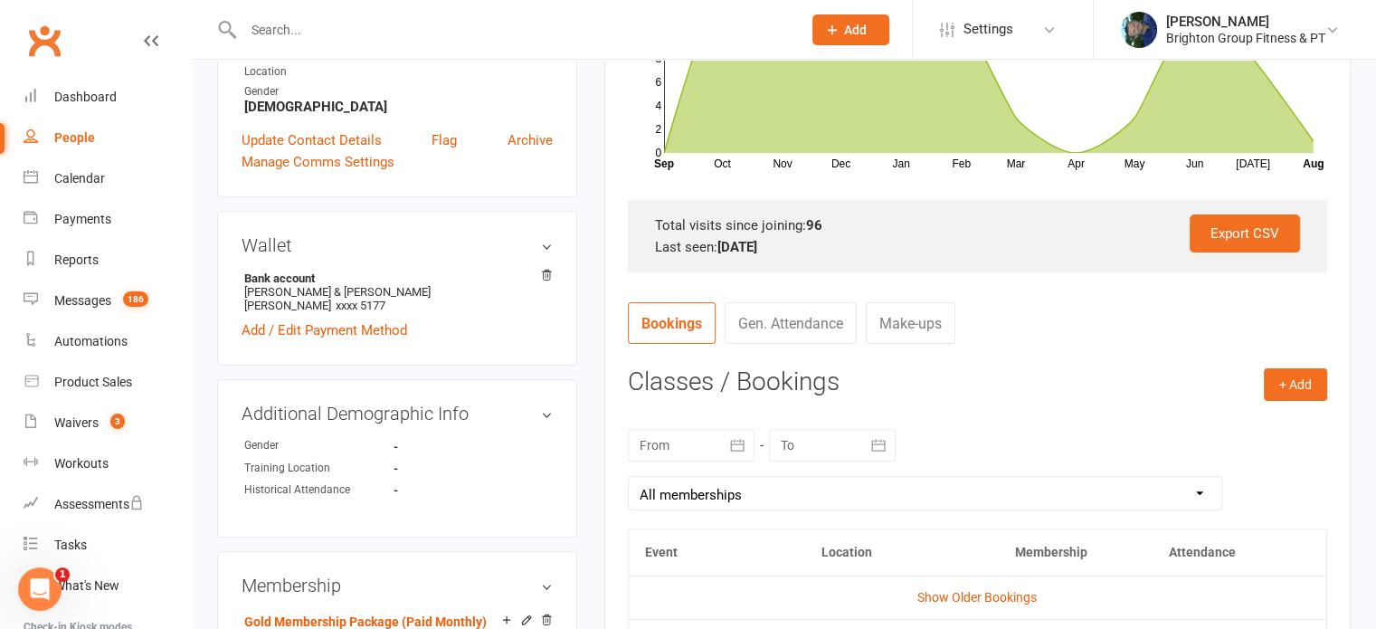
click at [701, 449] on div at bounding box center [691, 445] width 127 height 33
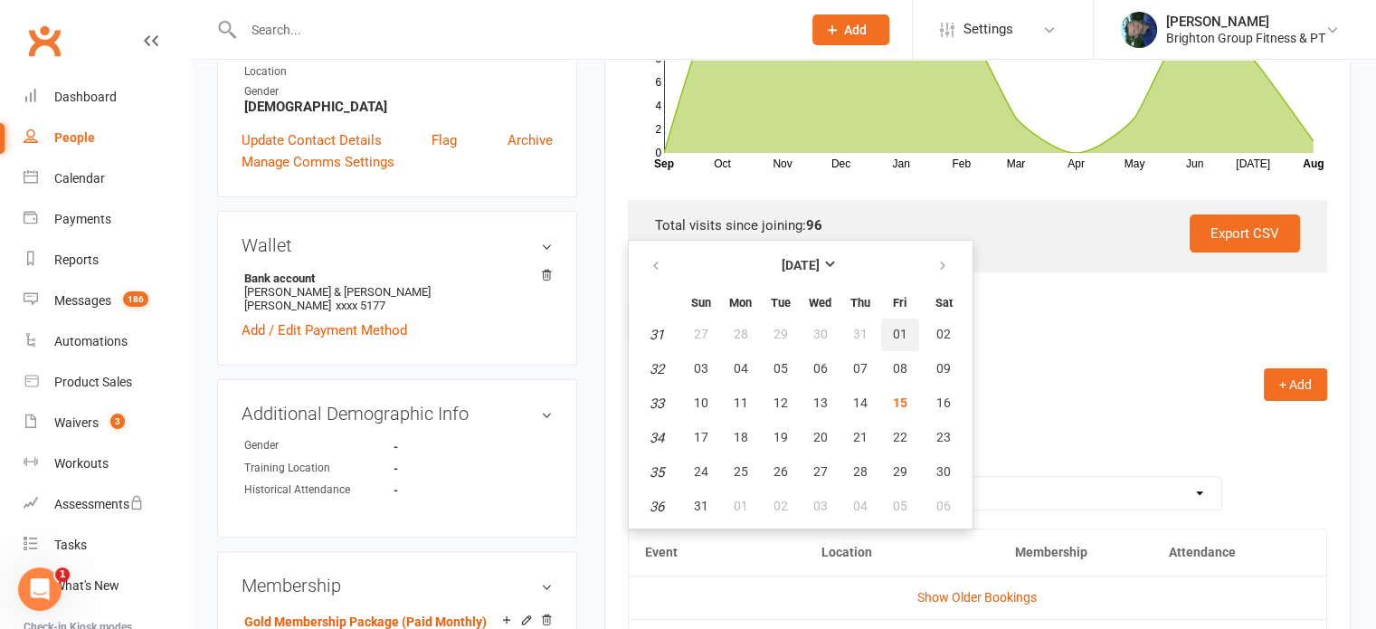
click at [902, 334] on span "01" at bounding box center [900, 334] width 14 height 14
type input "[DATE]"
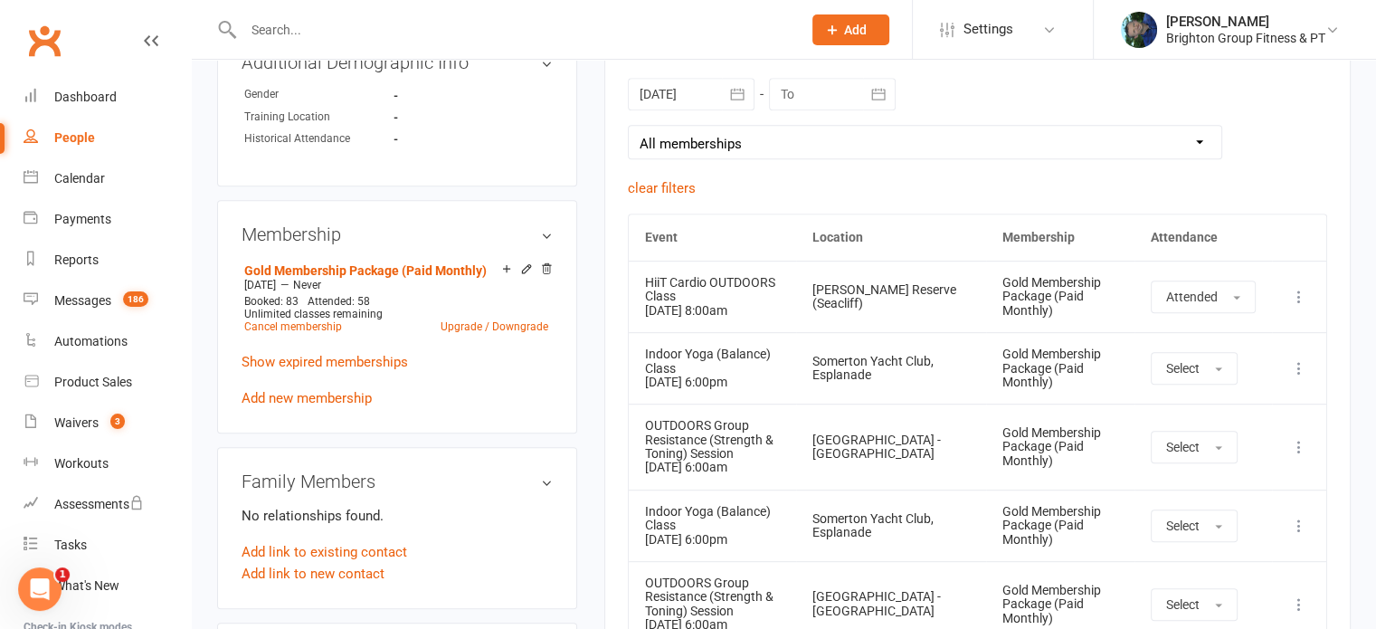
scroll to position [0, 0]
